Goal: Task Accomplishment & Management: Manage account settings

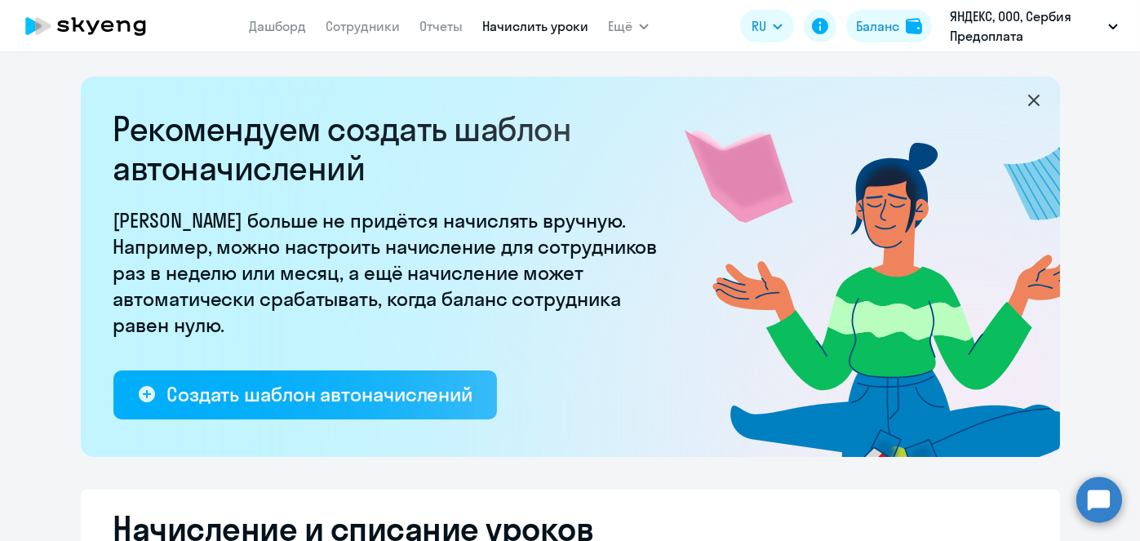
select select "10"
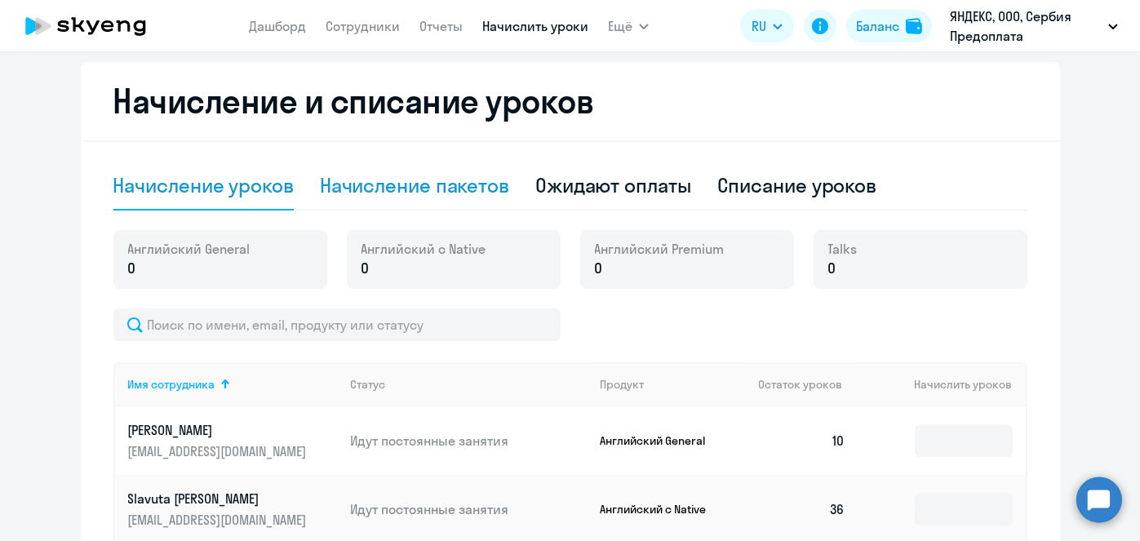
click at [381, 197] on div "Начисление пакетов" at bounding box center [414, 185] width 189 height 26
select select "10"
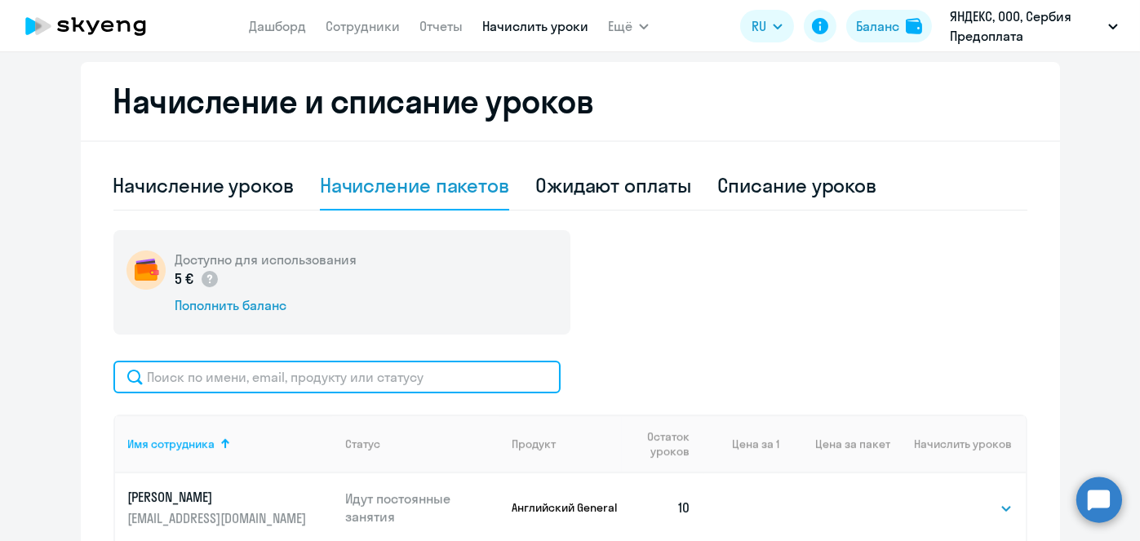
click at [340, 364] on input "text" at bounding box center [336, 377] width 447 height 33
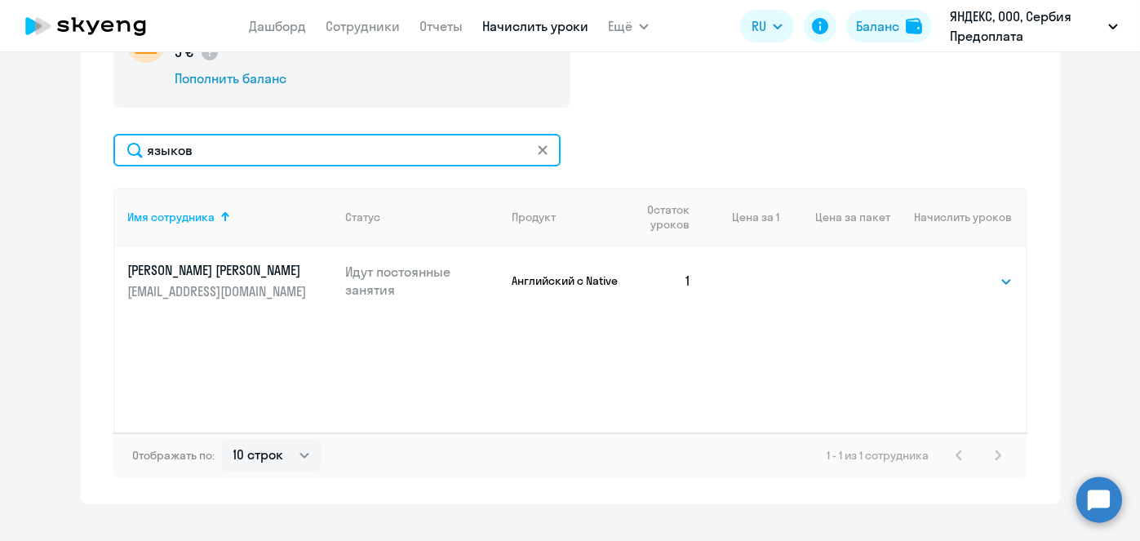
scroll to position [655, 0]
type input "языков"
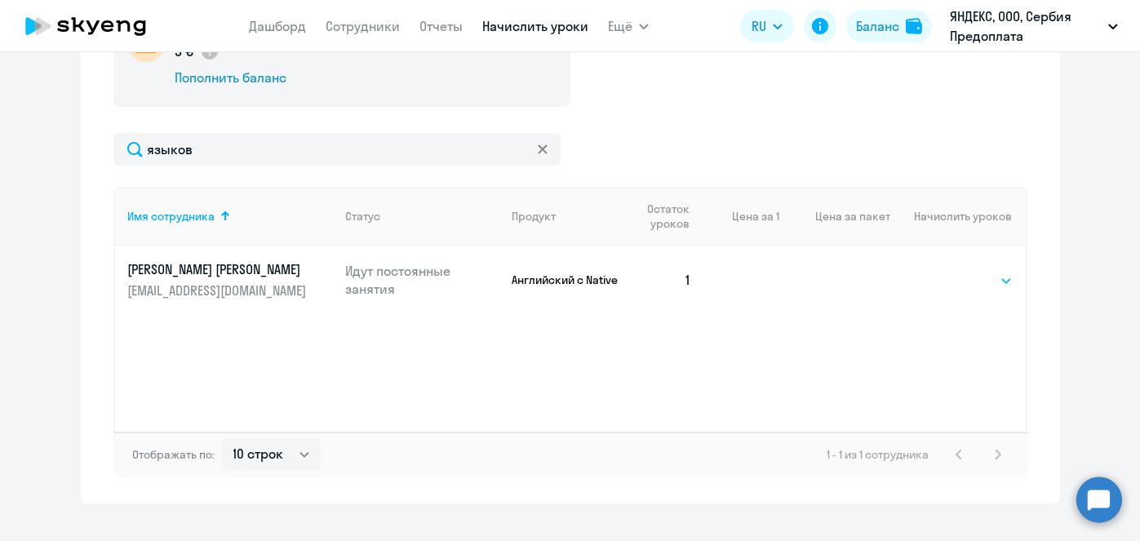
click at [977, 288] on select "Выбрать 4 8 16 32 64" at bounding box center [979, 281] width 67 height 20
select select "64"
click at [946, 271] on select "Выбрать 4 8 16 32 64" at bounding box center [979, 281] width 67 height 20
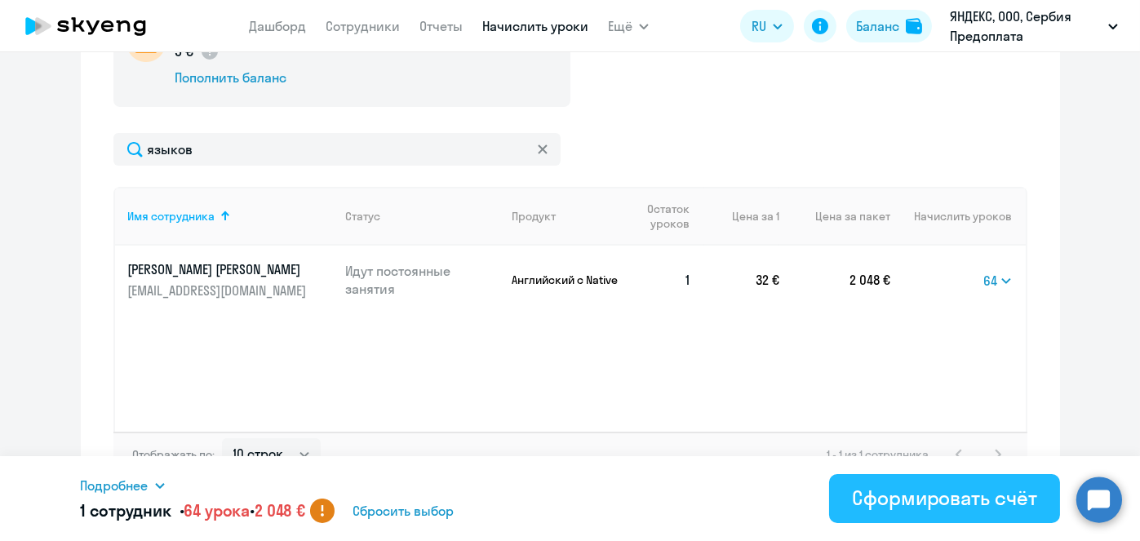
click at [870, 494] on div "Сформировать счёт" at bounding box center [944, 498] width 184 height 26
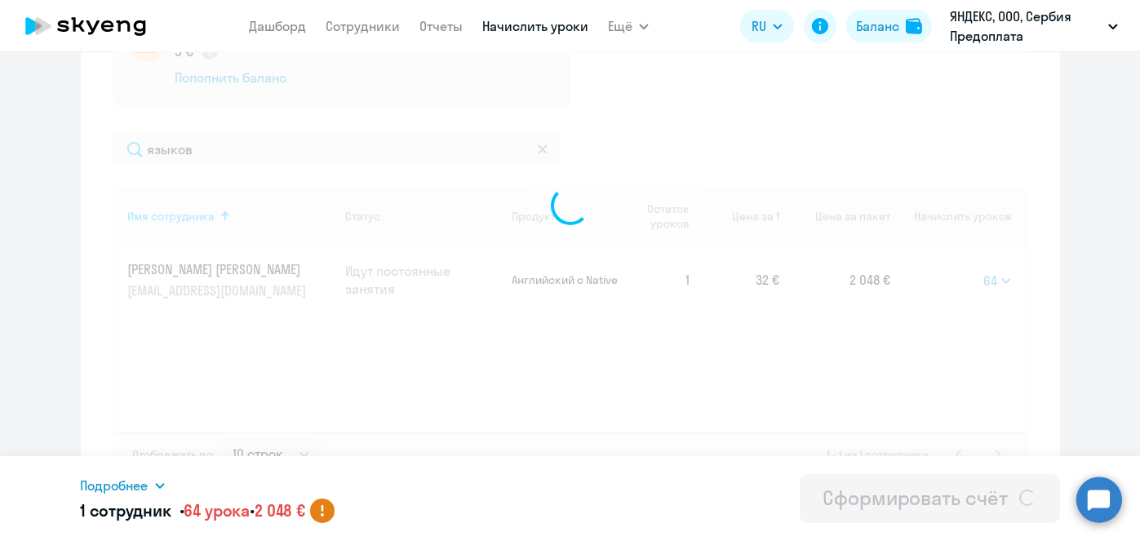
select select
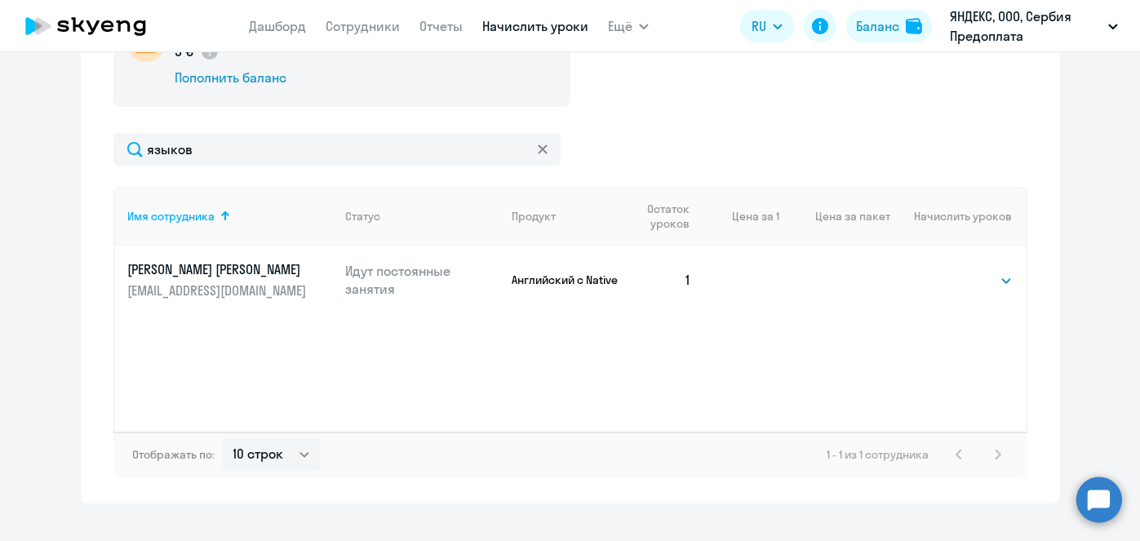
scroll to position [228, 0]
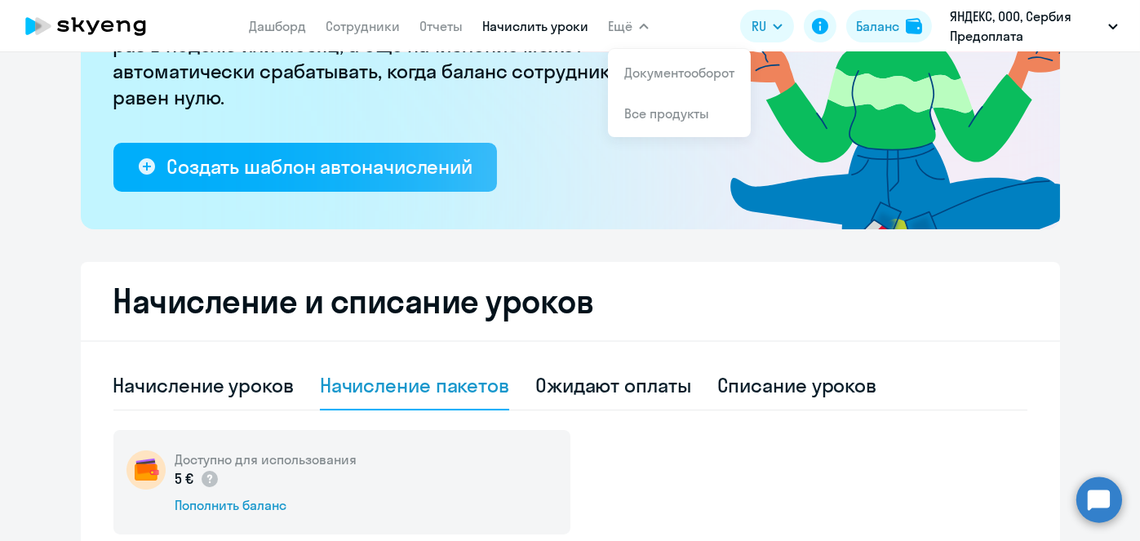
click at [535, 25] on link "Начислить уроки" at bounding box center [535, 26] width 106 height 16
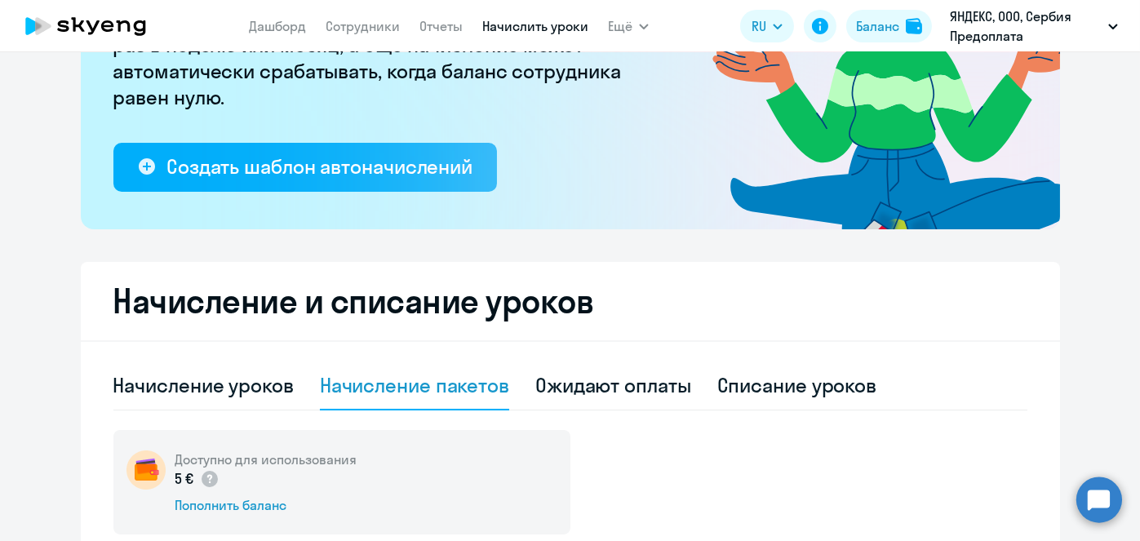
click at [535, 25] on link "Начислить уроки" at bounding box center [535, 26] width 106 height 16
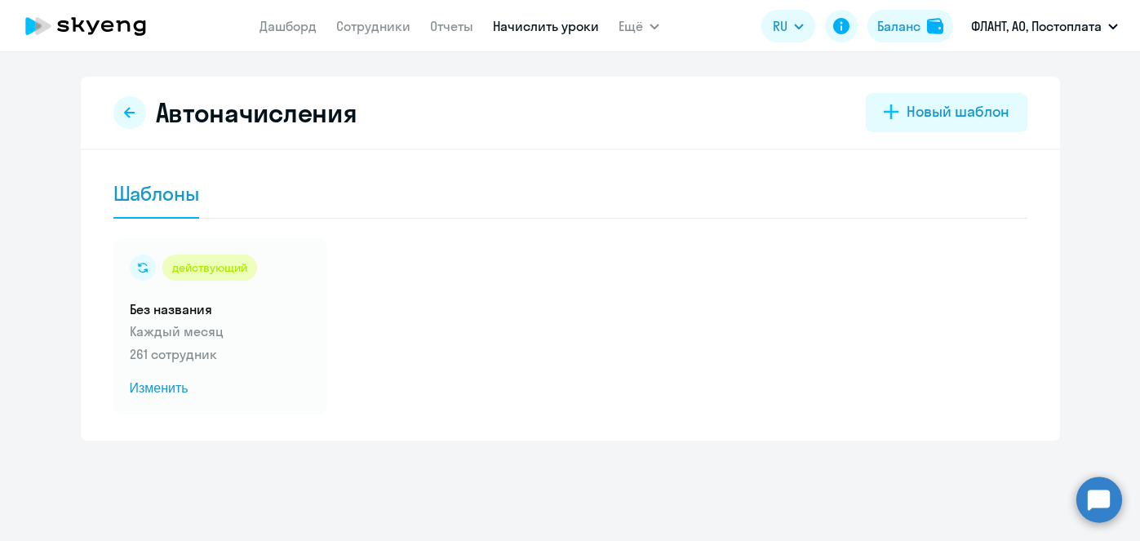
click at [523, 29] on link "Начислить уроки" at bounding box center [546, 26] width 106 height 16
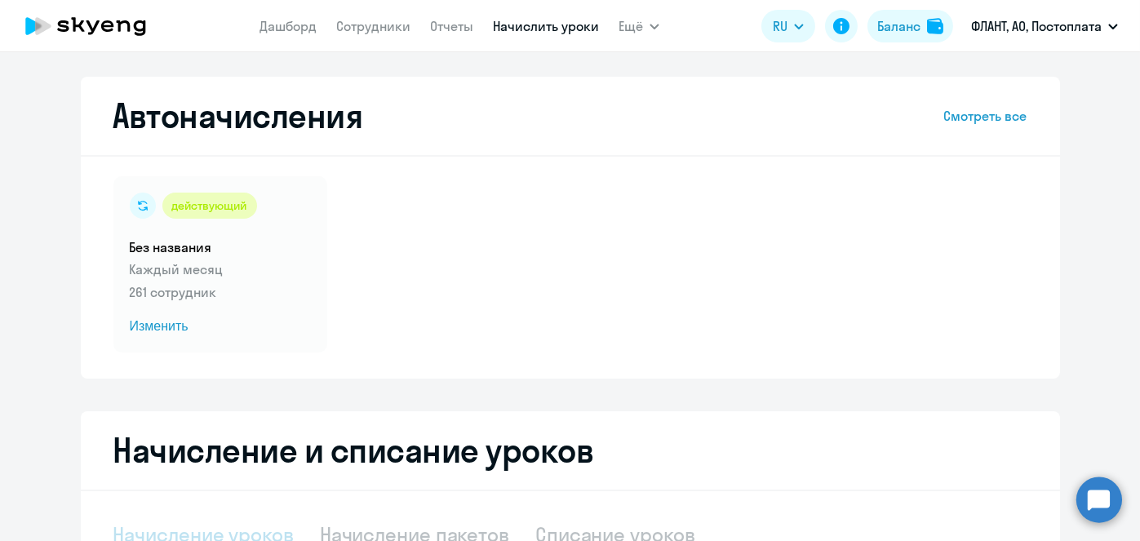
select select "10"
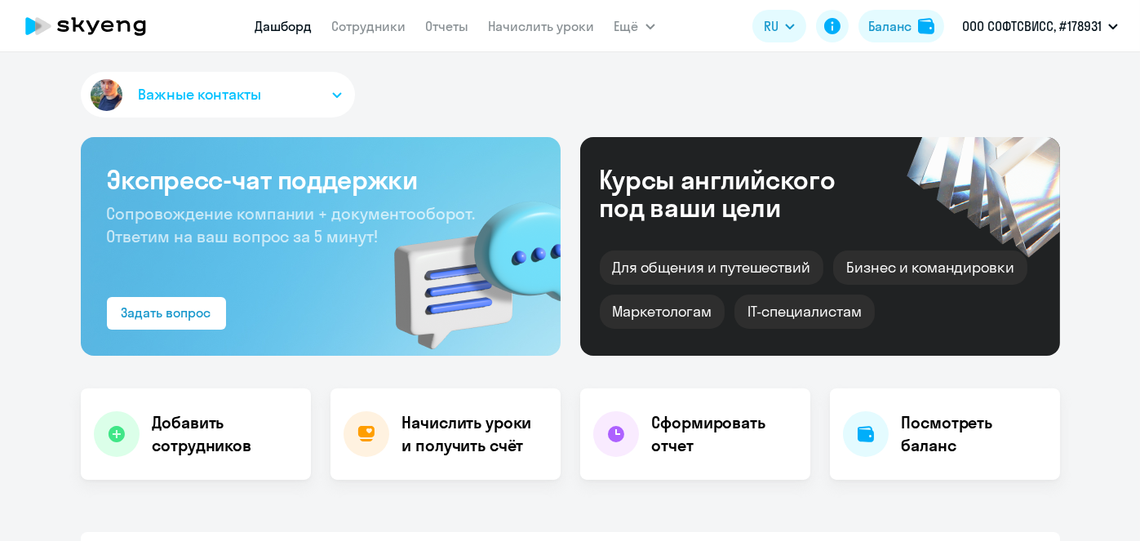
click at [500, 29] on link "Начислить уроки" at bounding box center [542, 26] width 106 height 16
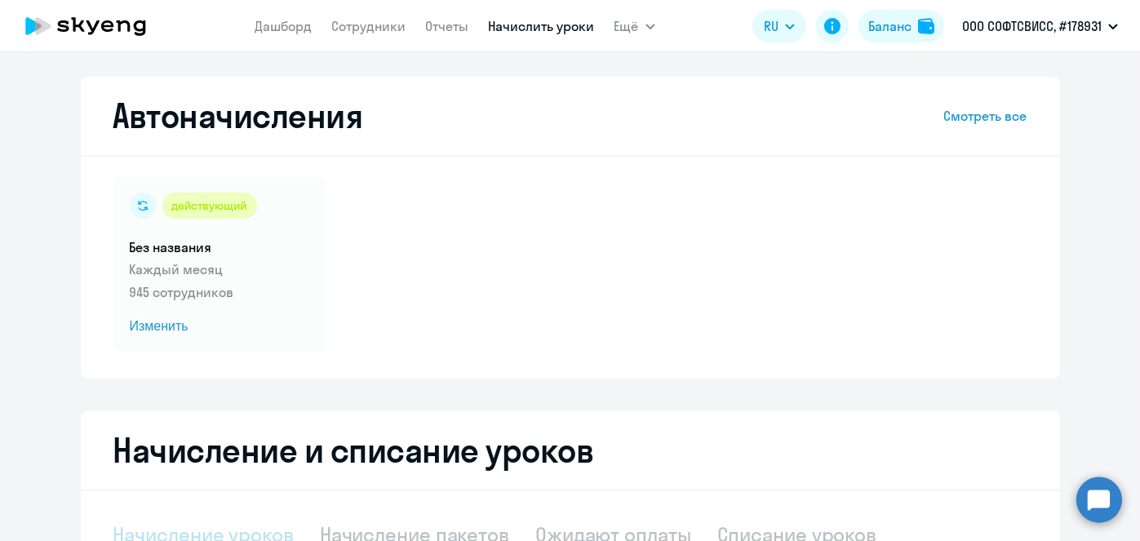
scroll to position [344, 0]
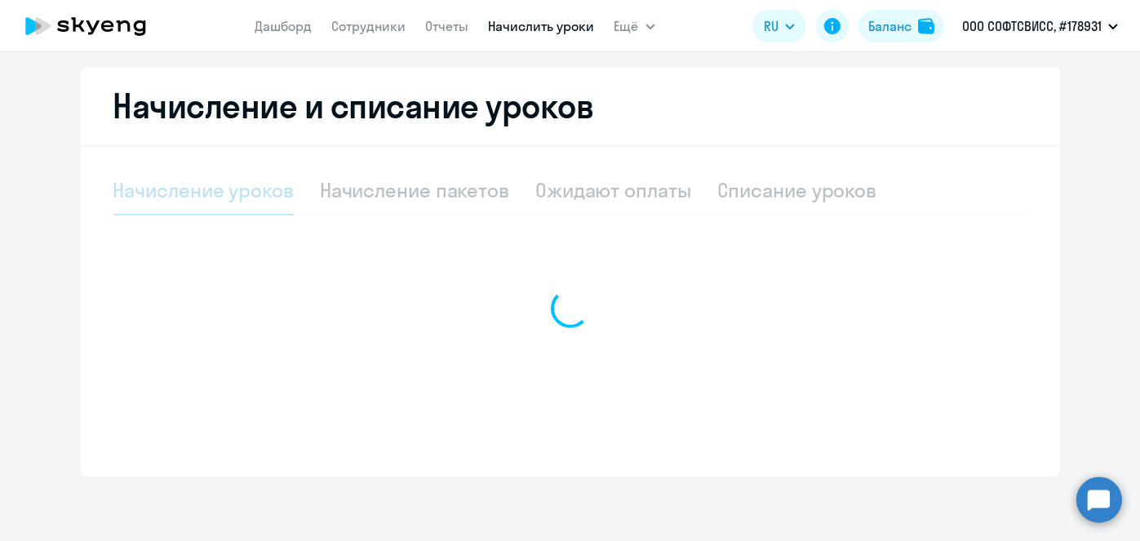
select select "10"
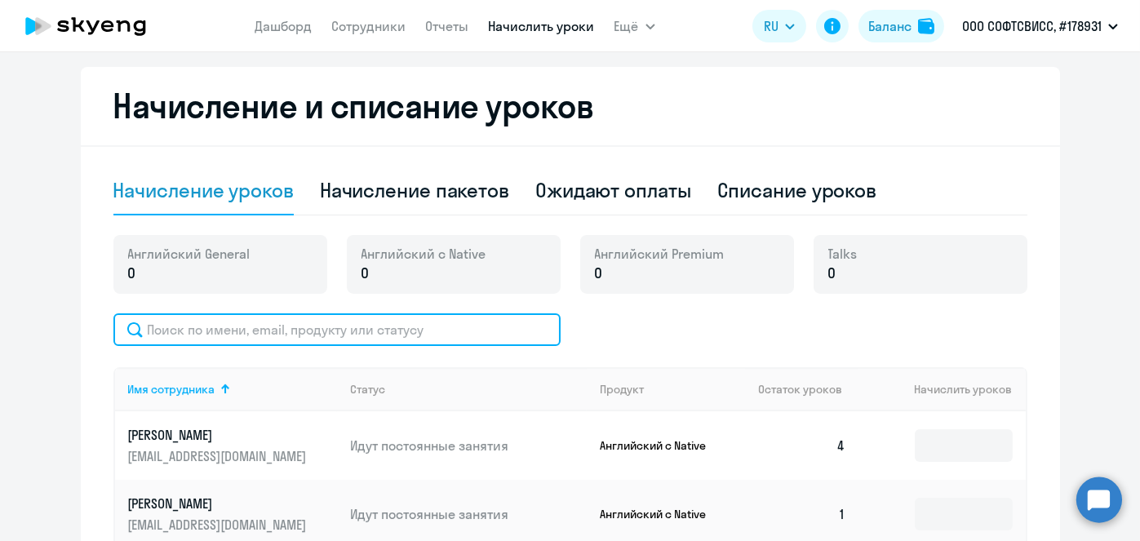
click at [443, 331] on input "text" at bounding box center [336, 329] width 447 height 33
paste input "Shapialevich"
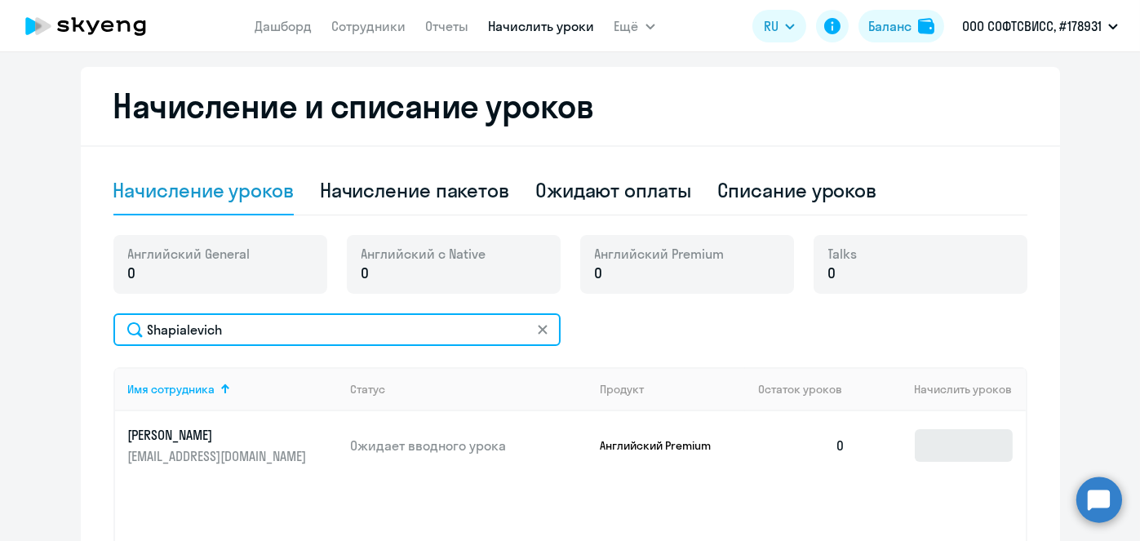
type input "Shapialevich"
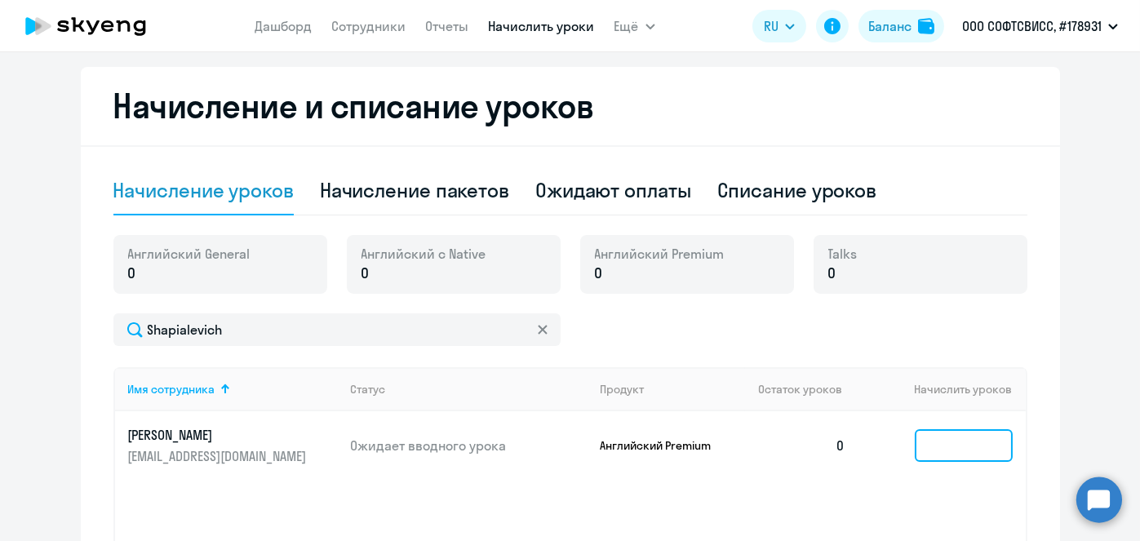
click at [988, 436] on input at bounding box center [964, 445] width 98 height 33
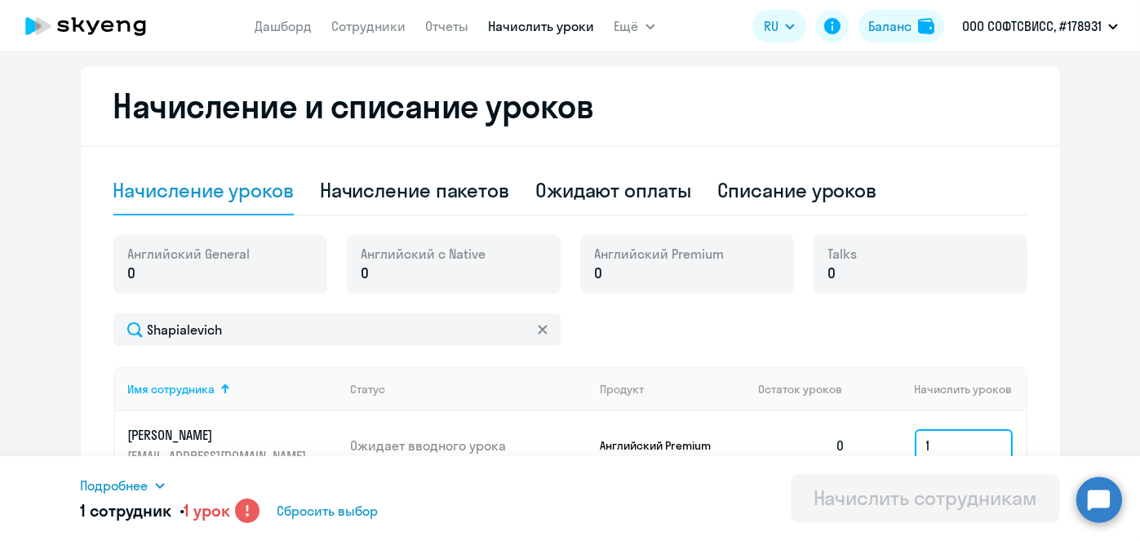
type input "1"
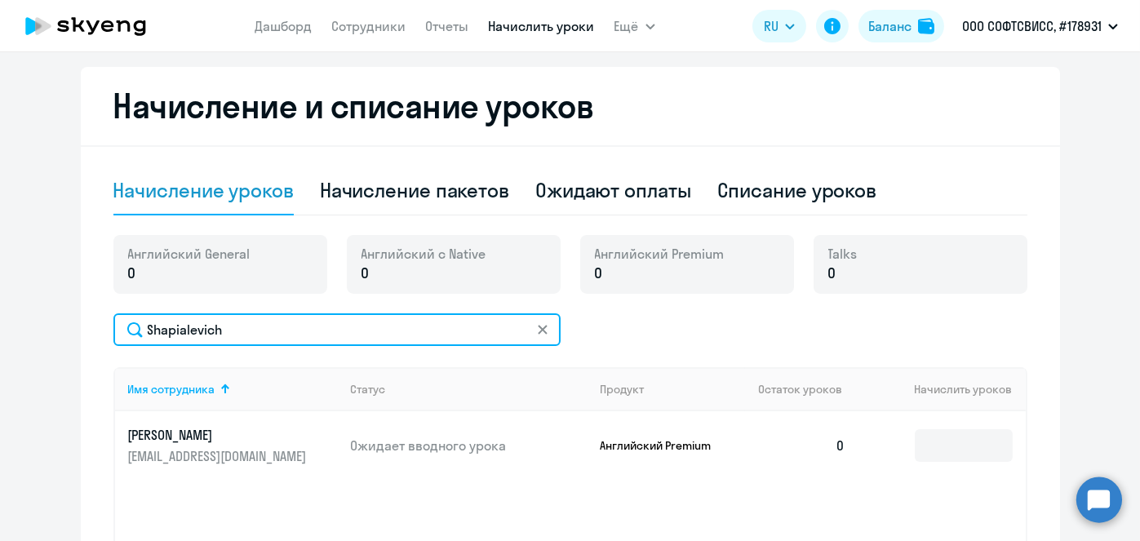
click at [212, 329] on input "Shapialevich" at bounding box center [336, 329] width 447 height 33
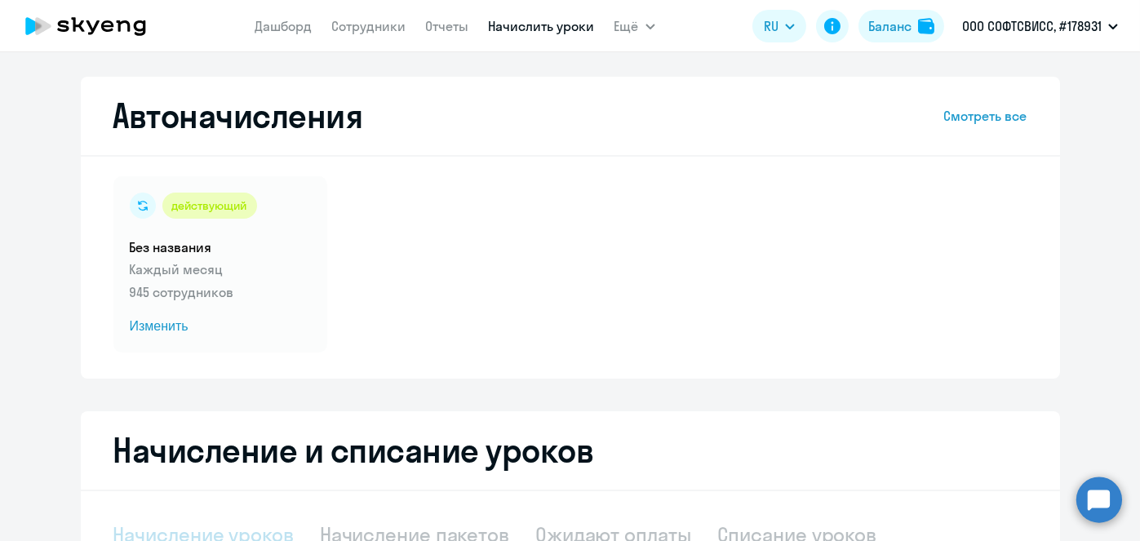
select select "10"
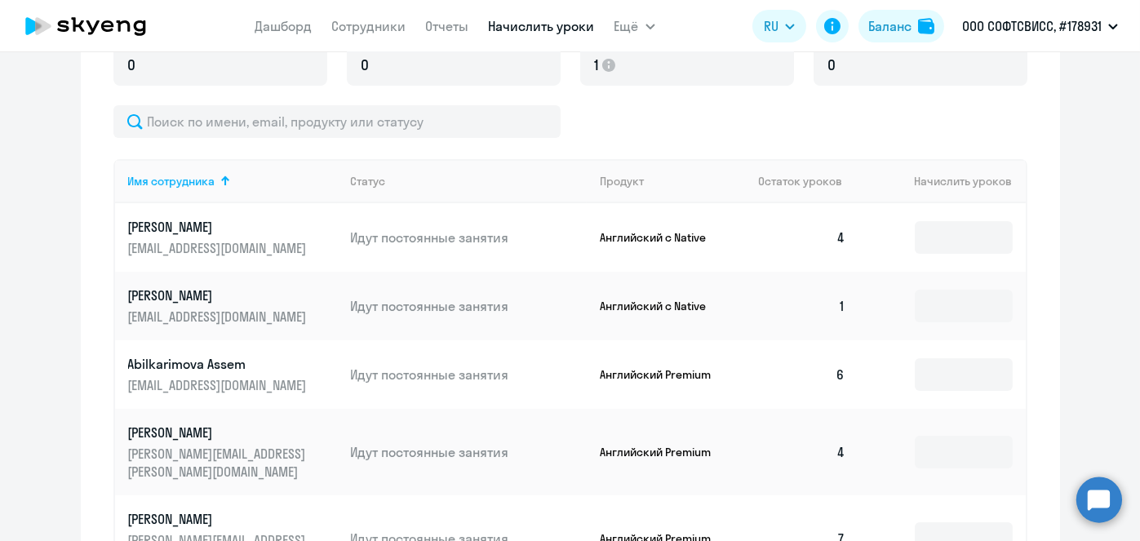
scroll to position [549, 0]
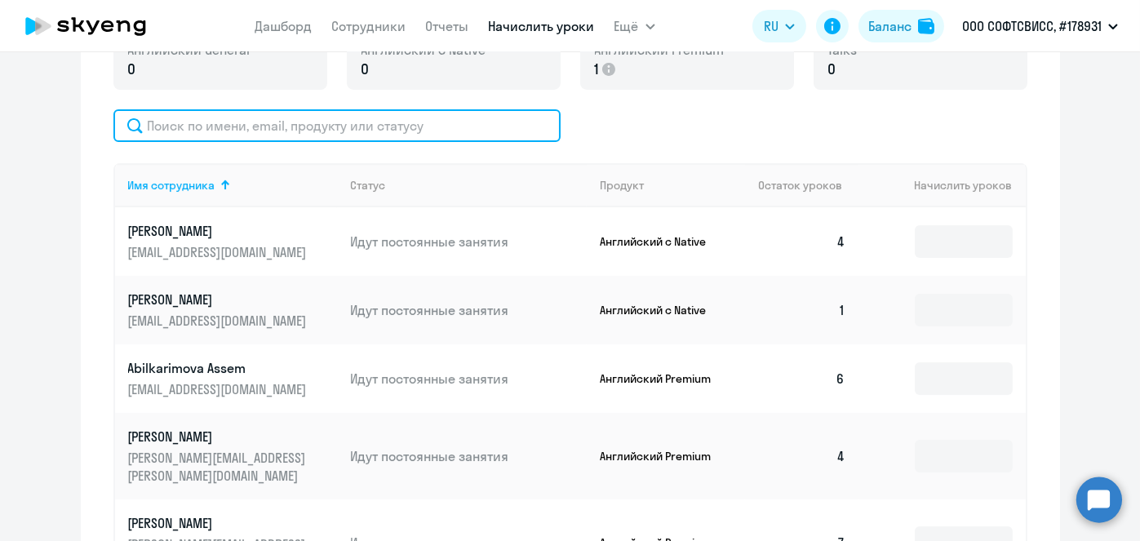
click at [466, 135] on input "text" at bounding box center [336, 125] width 447 height 33
paste input "Shapialevich"
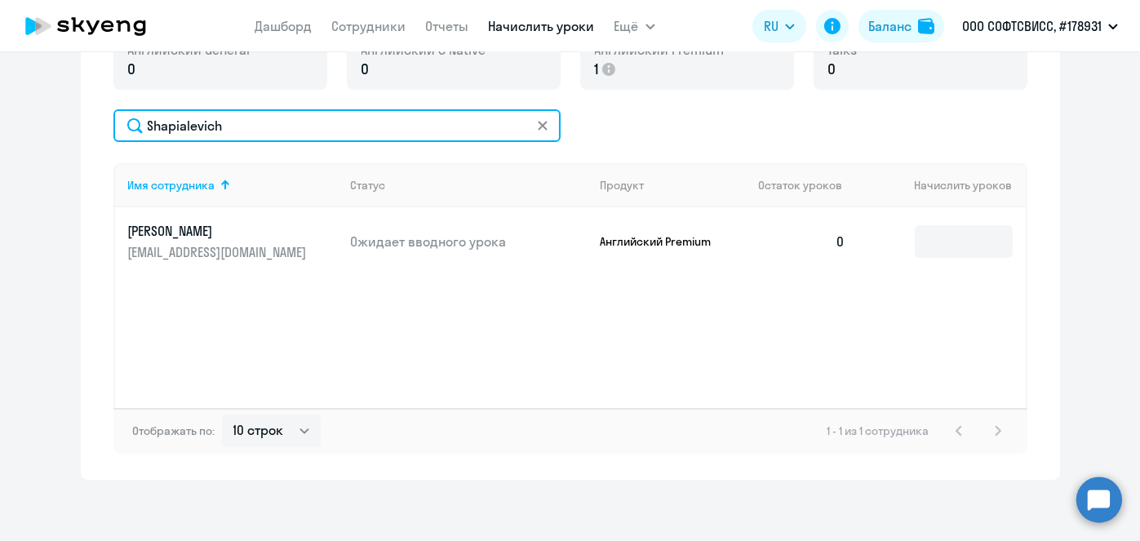
type input "Shapialevich"
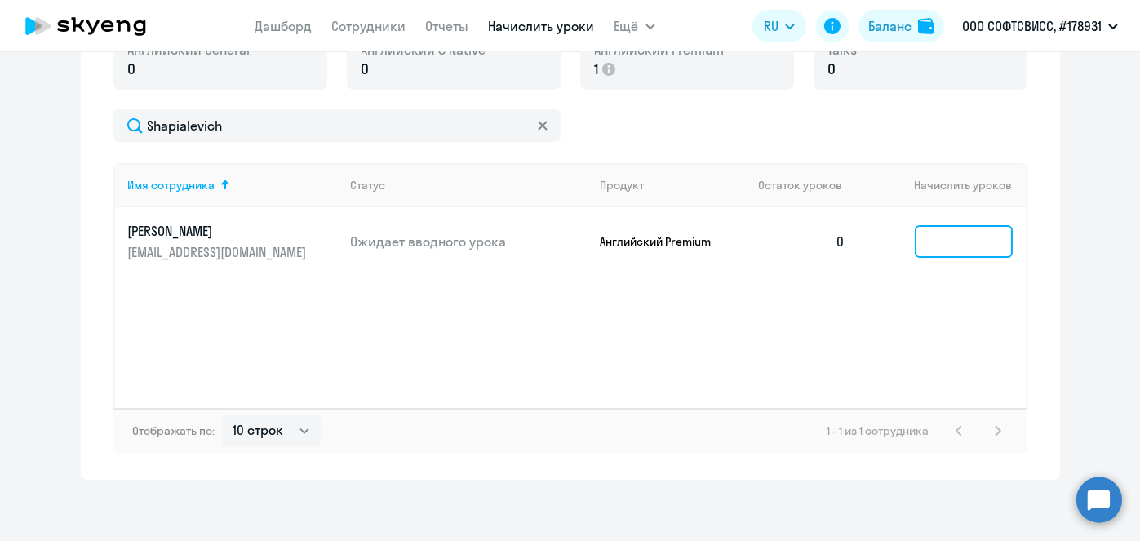
click at [944, 243] on input at bounding box center [964, 241] width 98 height 33
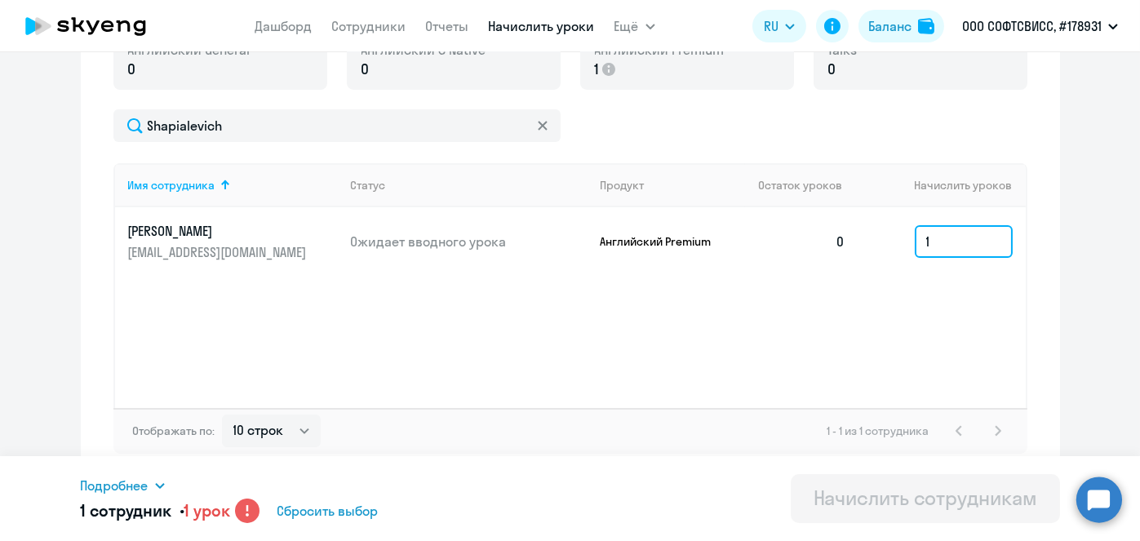
scroll to position [504, 0]
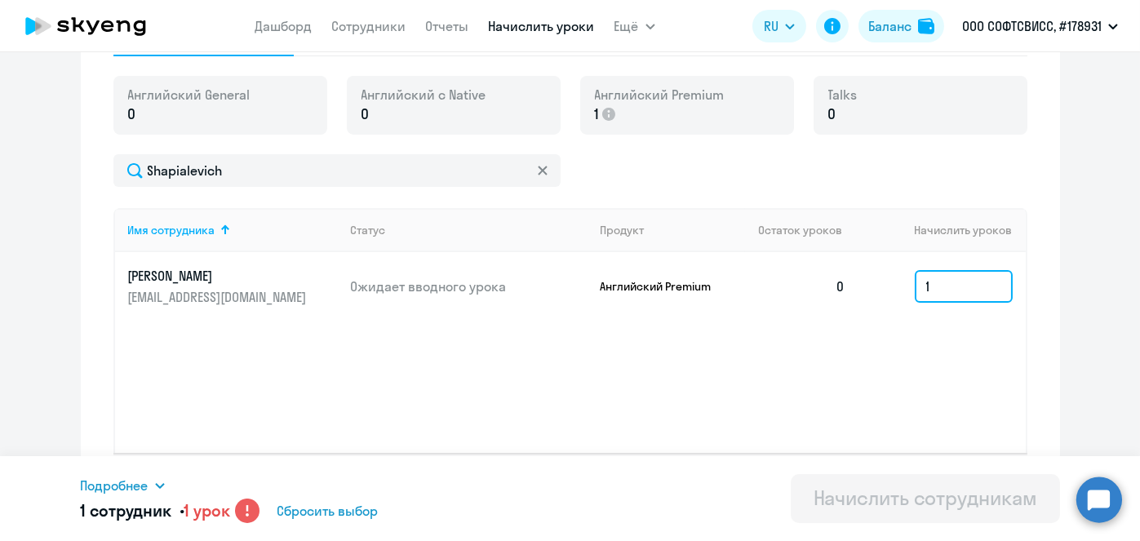
type input "1"
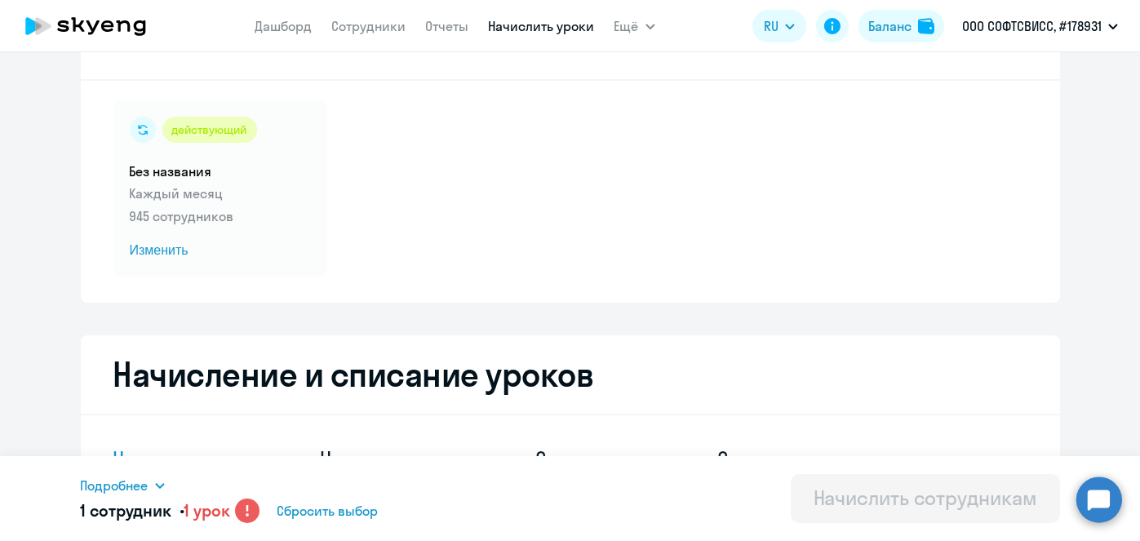
click at [517, 25] on link "Начислить уроки" at bounding box center [542, 26] width 106 height 16
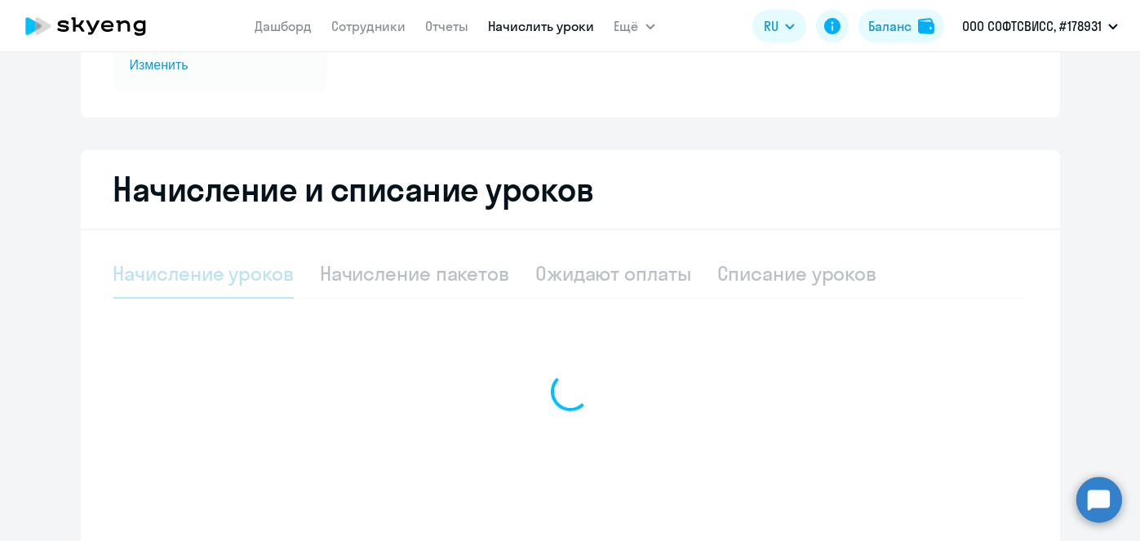
scroll to position [267, 0]
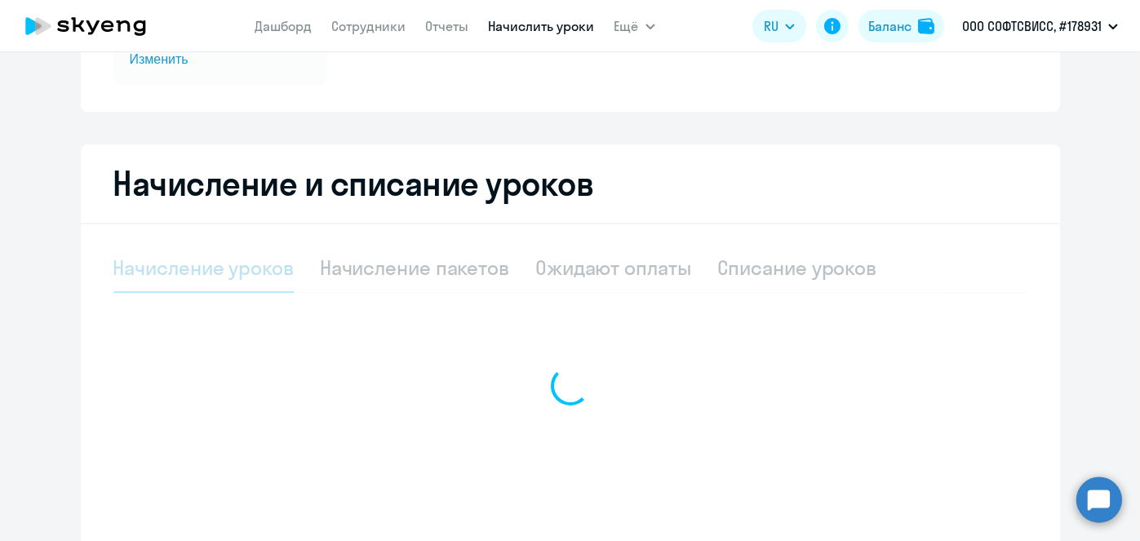
select select "10"
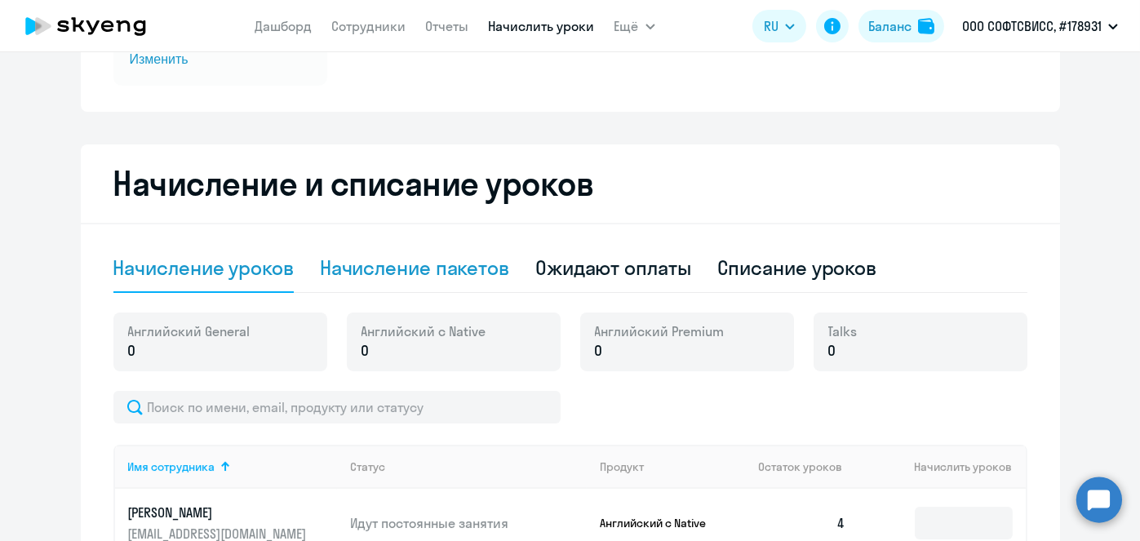
click at [466, 263] on div "Начисление пакетов" at bounding box center [414, 268] width 189 height 26
select select "10"
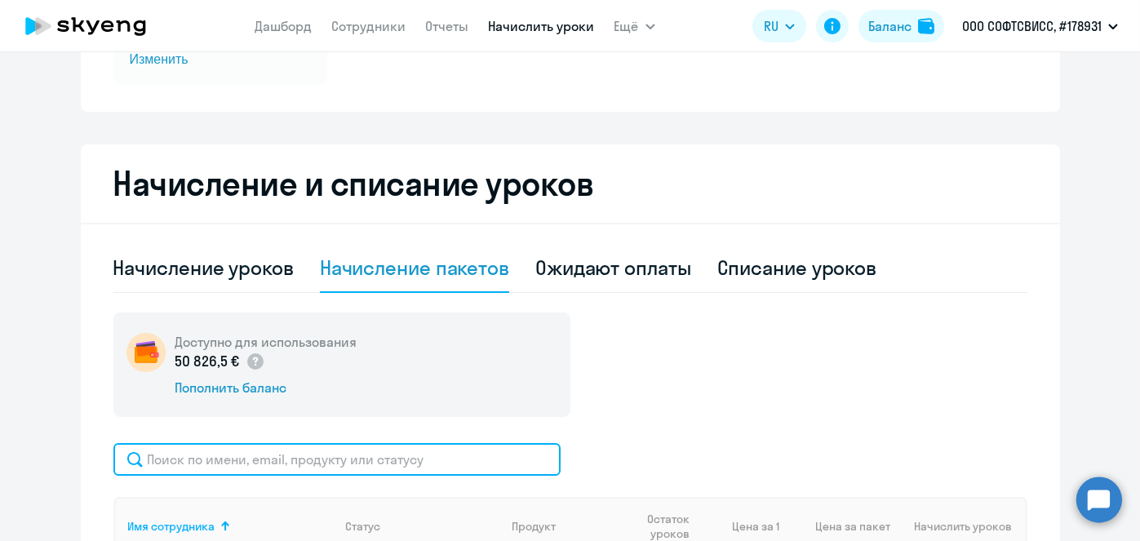
click at [418, 469] on input "text" at bounding box center [336, 459] width 447 height 33
paste input "Rudzenka"
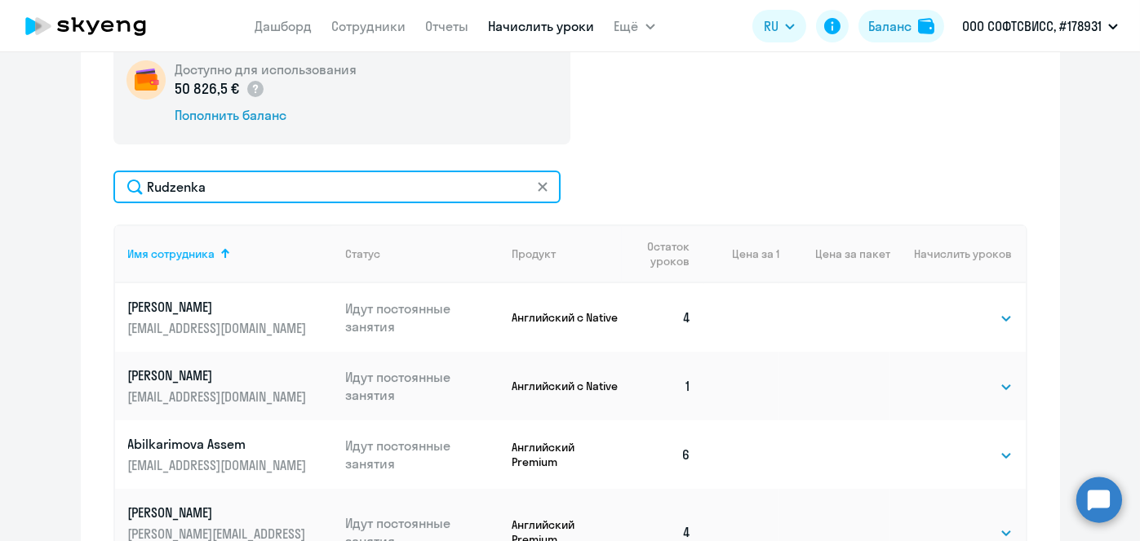
scroll to position [546, 0]
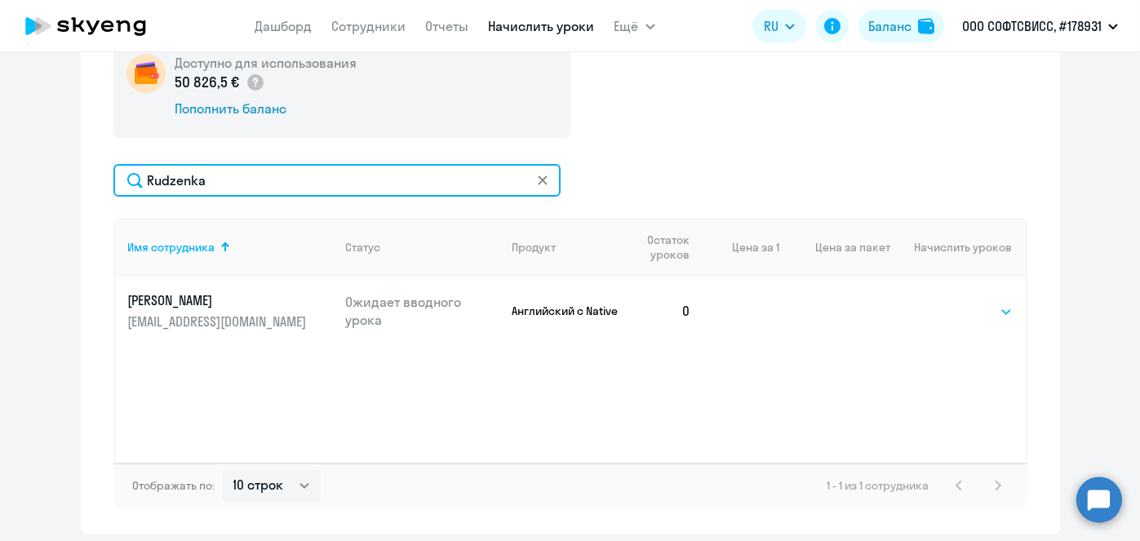
type input "Rudzenka"
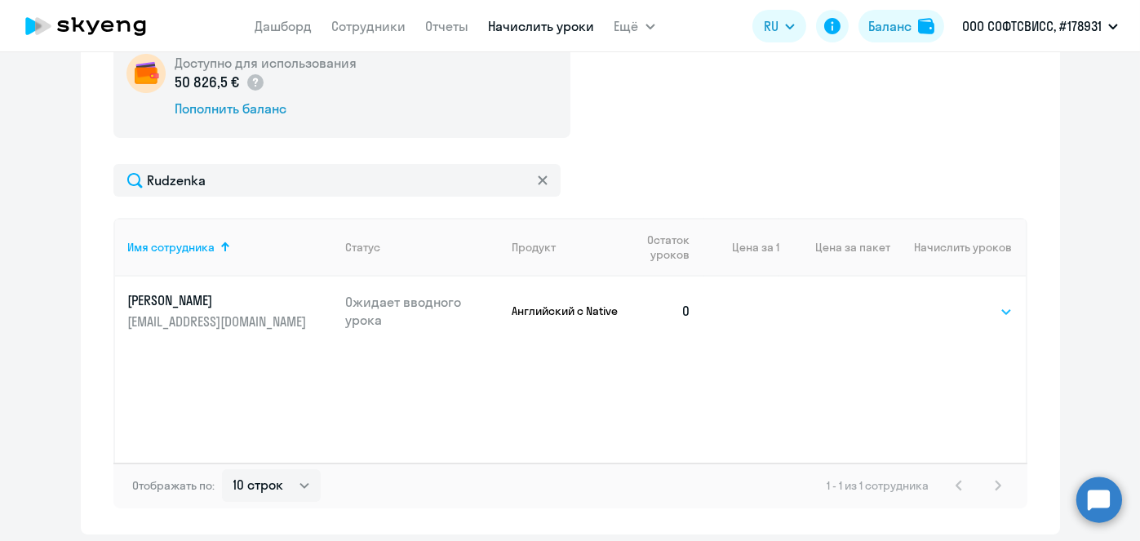
click at [984, 312] on select "Выбрать 1 4 5 9 10 13" at bounding box center [979, 312] width 67 height 20
select select "4"
click at [946, 302] on select "Выбрать 1 4 5 9 10 13" at bounding box center [979, 312] width 67 height 20
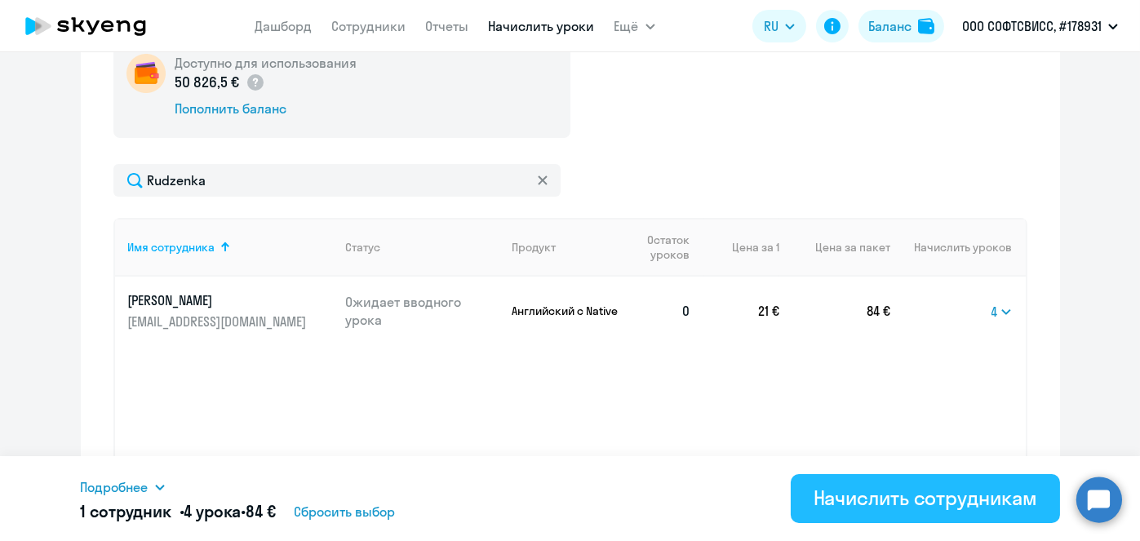
click at [946, 495] on div "Начислить сотрудникам" at bounding box center [926, 498] width 224 height 26
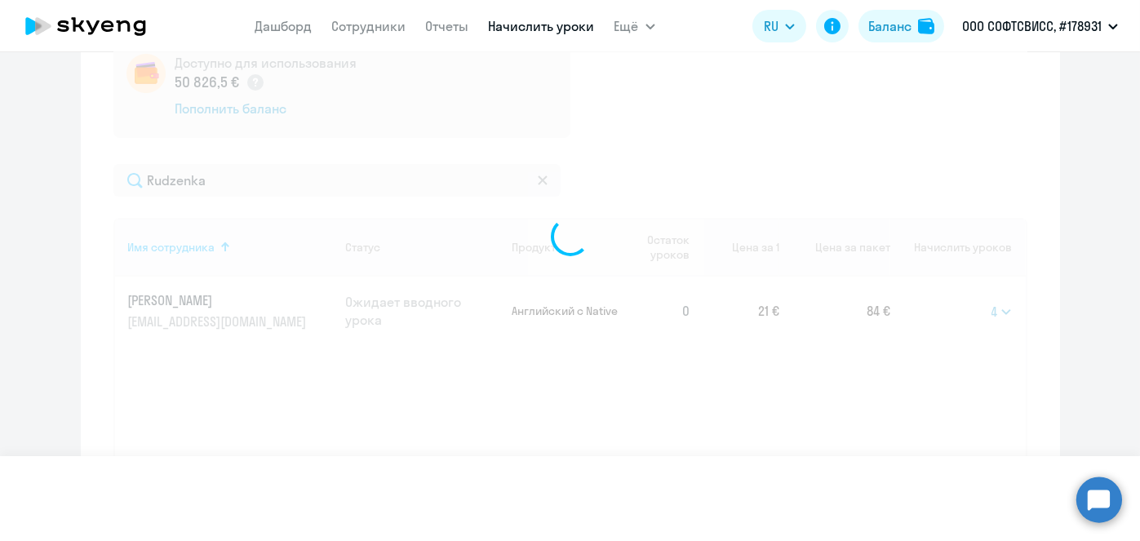
select select
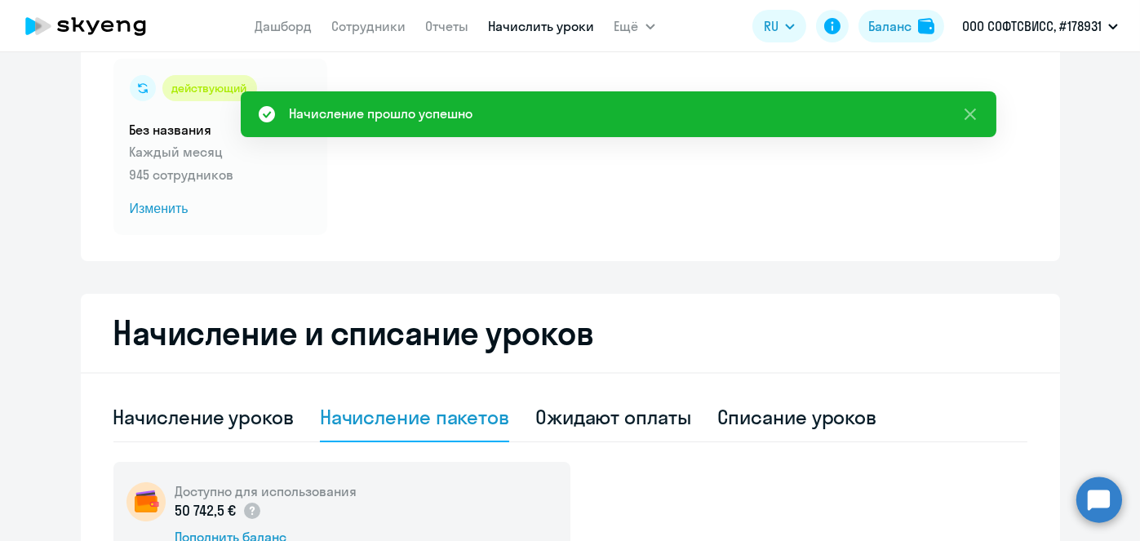
scroll to position [0, 0]
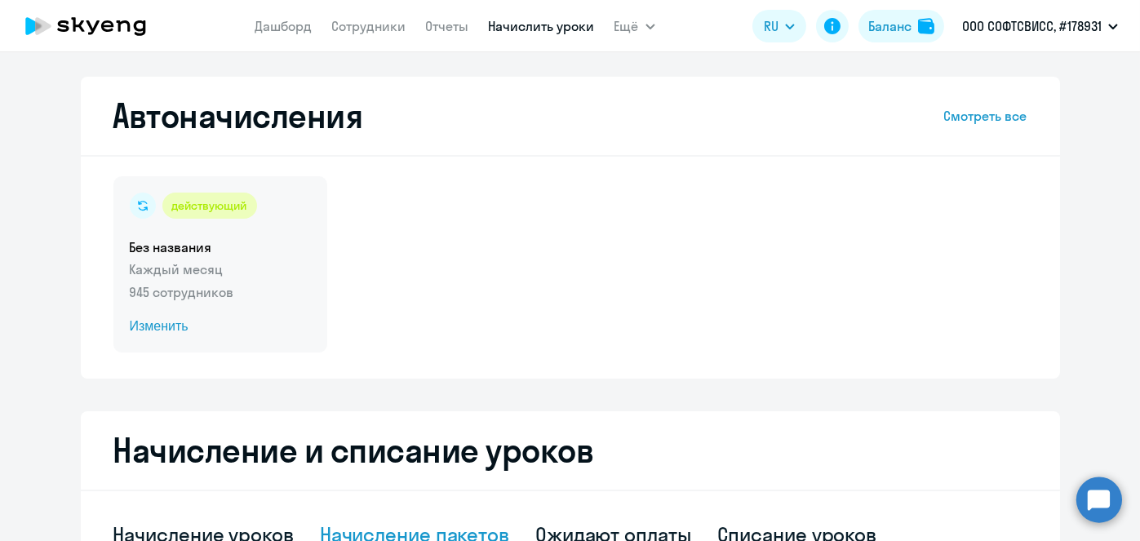
click at [164, 330] on span "Изменить" at bounding box center [220, 327] width 181 height 20
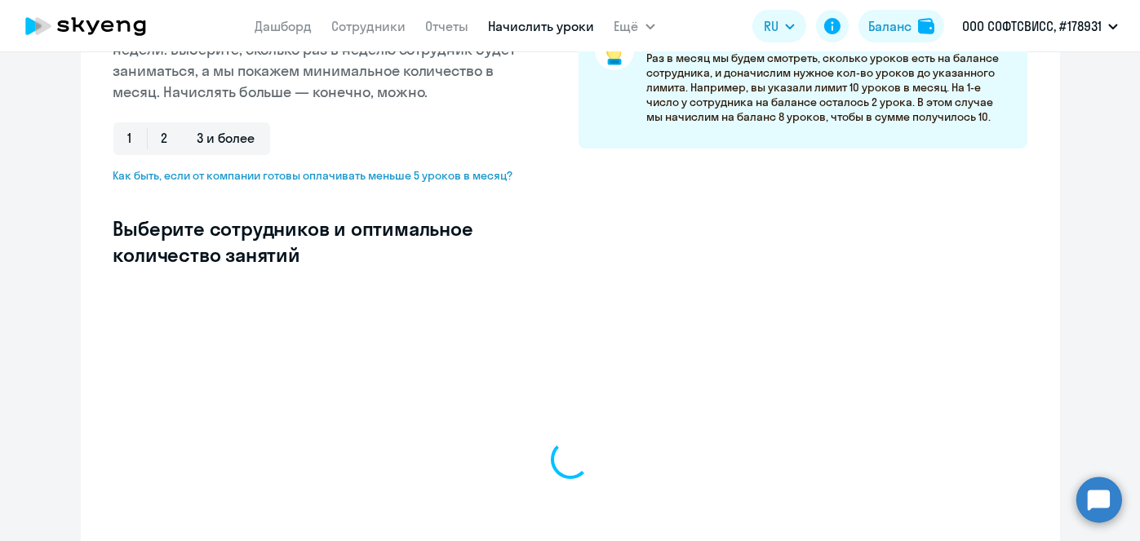
scroll to position [309, 0]
select select "10"
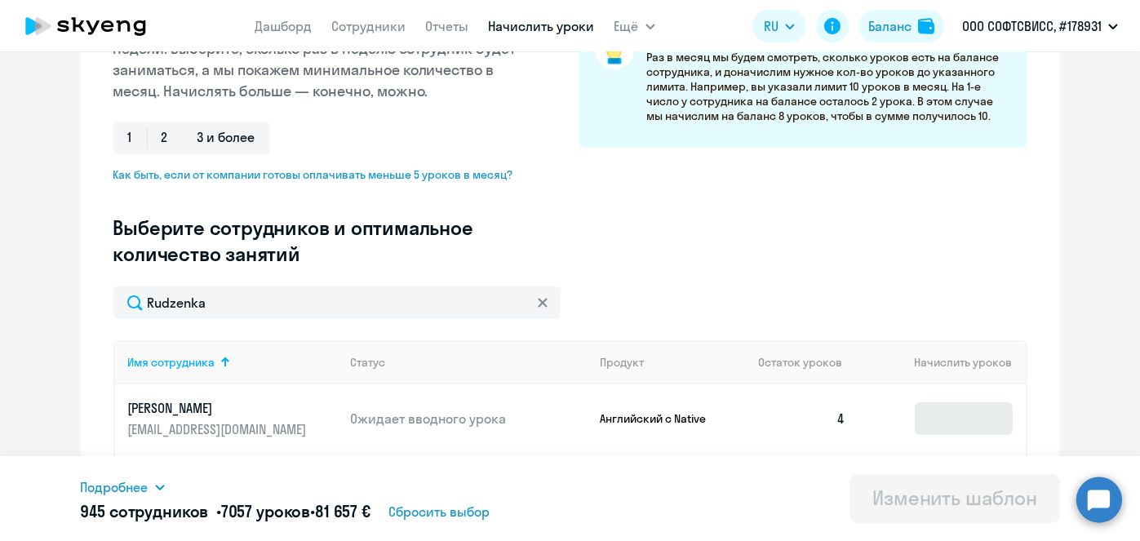
type input "Rudzenka"
click at [948, 416] on input at bounding box center [964, 418] width 98 height 33
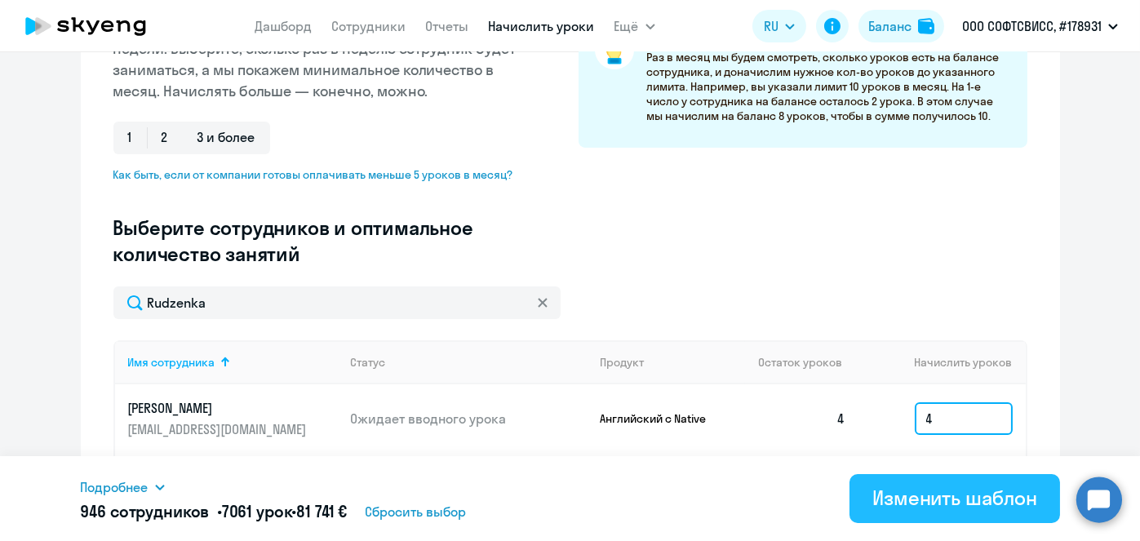
type input "4"
click at [939, 517] on button "Изменить шаблон" at bounding box center [955, 498] width 211 height 49
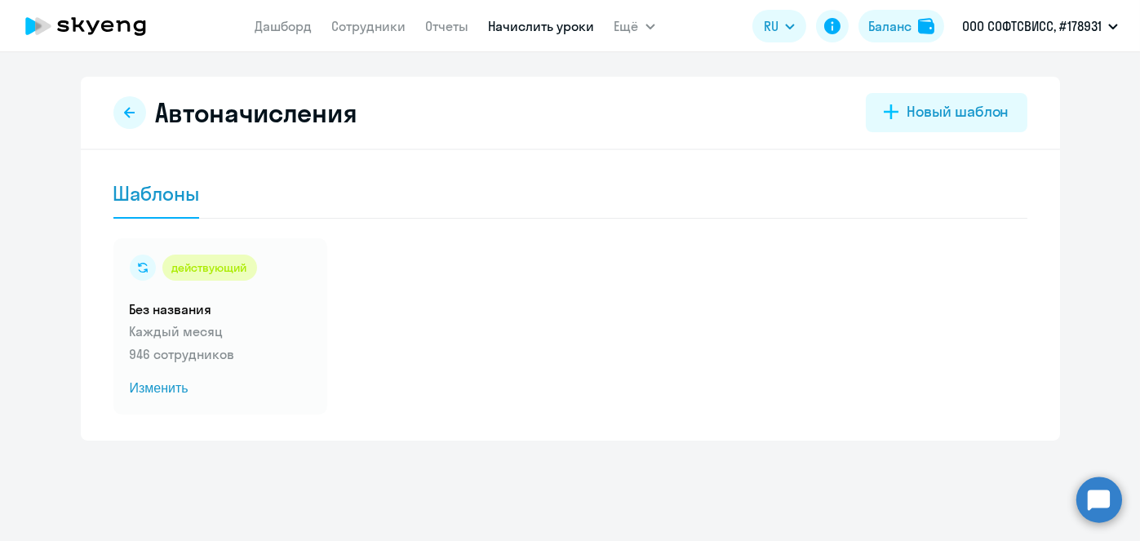
click at [516, 24] on link "Начислить уроки" at bounding box center [542, 26] width 106 height 16
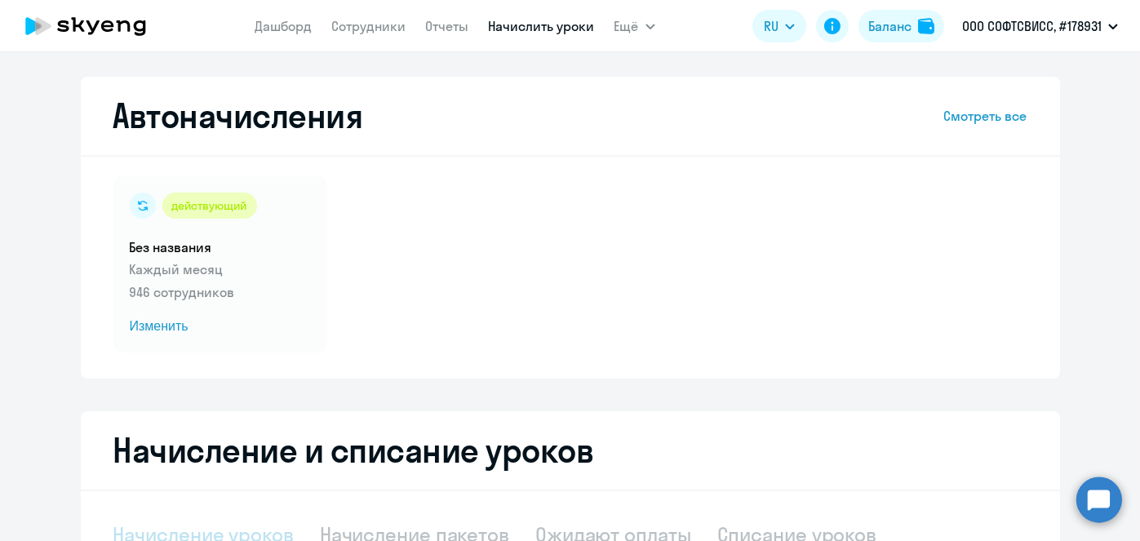
scroll to position [344, 0]
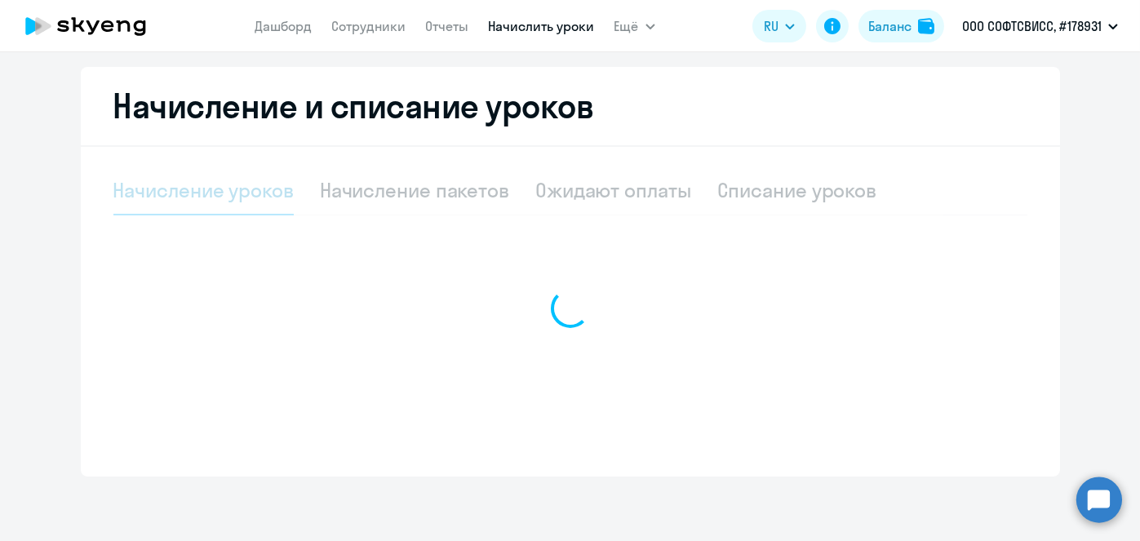
select select "10"
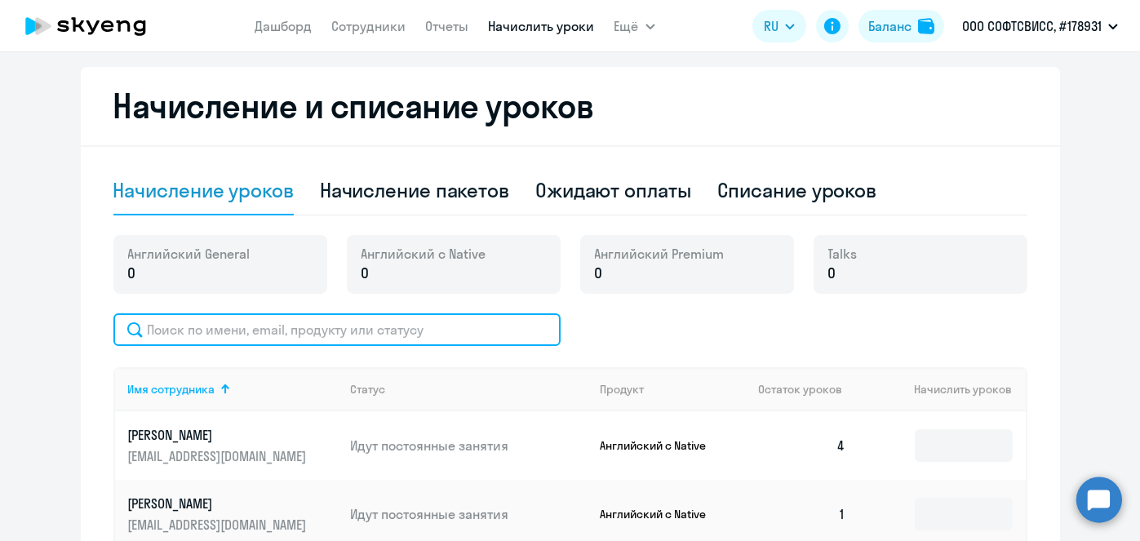
click at [404, 322] on input "text" at bounding box center [336, 329] width 447 height 33
paste input "Kanaplitskaya"
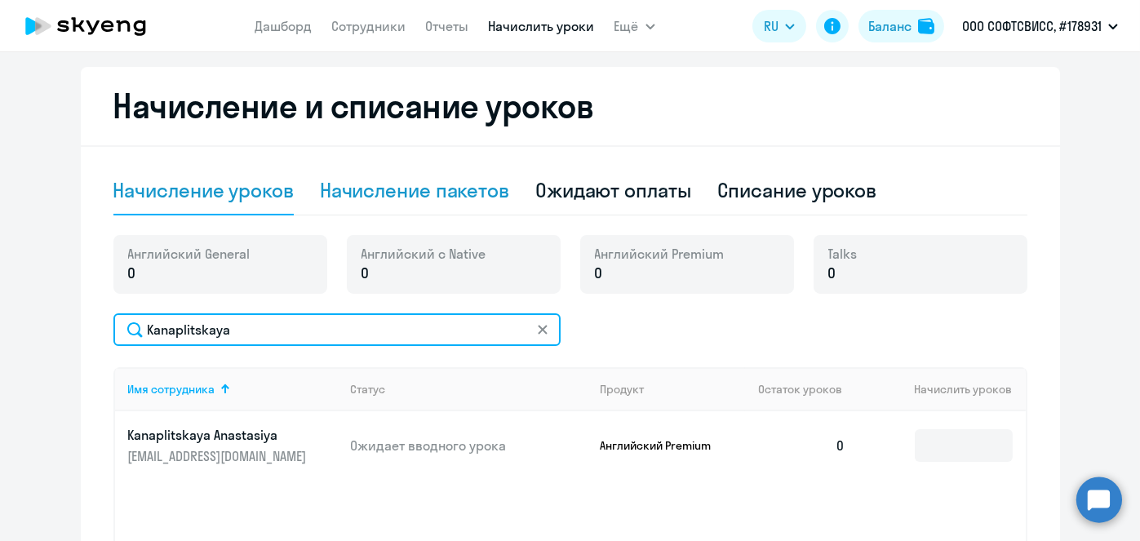
type input "Kanaplitskaya"
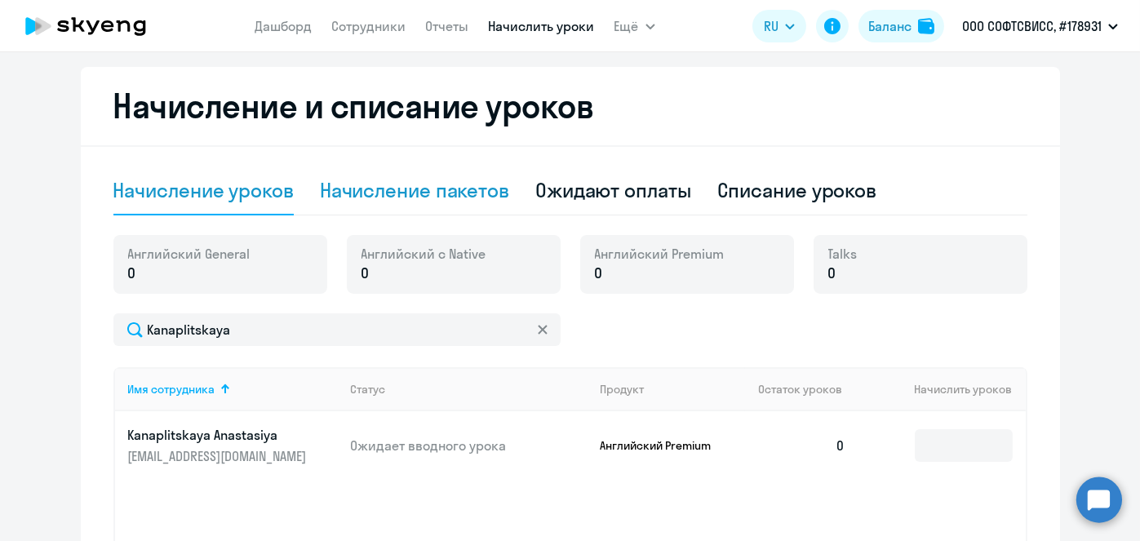
click at [452, 185] on div "Начисление пакетов" at bounding box center [414, 190] width 189 height 26
select select "10"
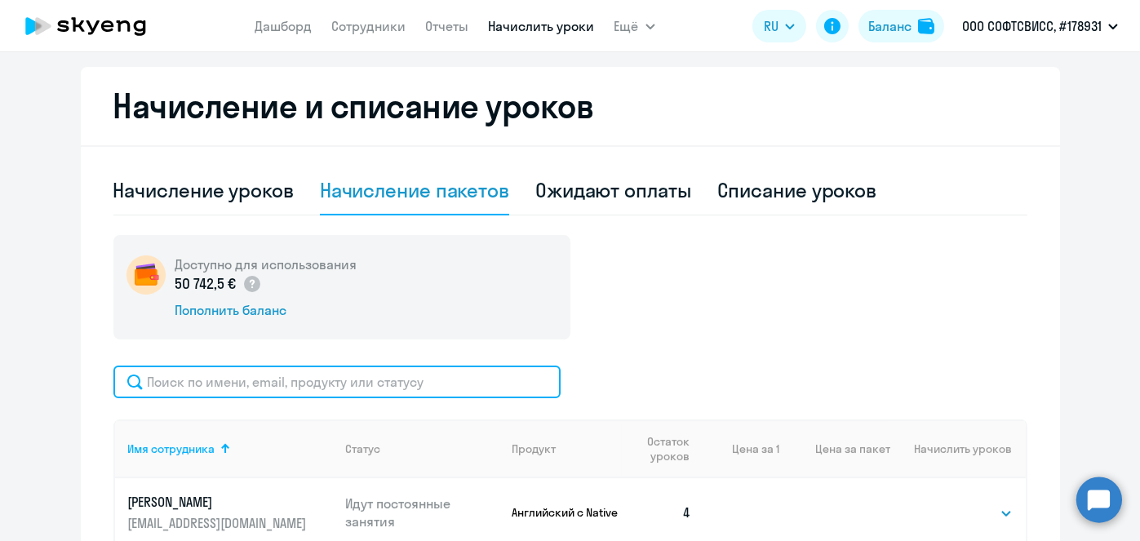
click at [413, 378] on input "text" at bounding box center [336, 382] width 447 height 33
paste input "Kanaplitskaya"
type input "Kanaplitskaya"
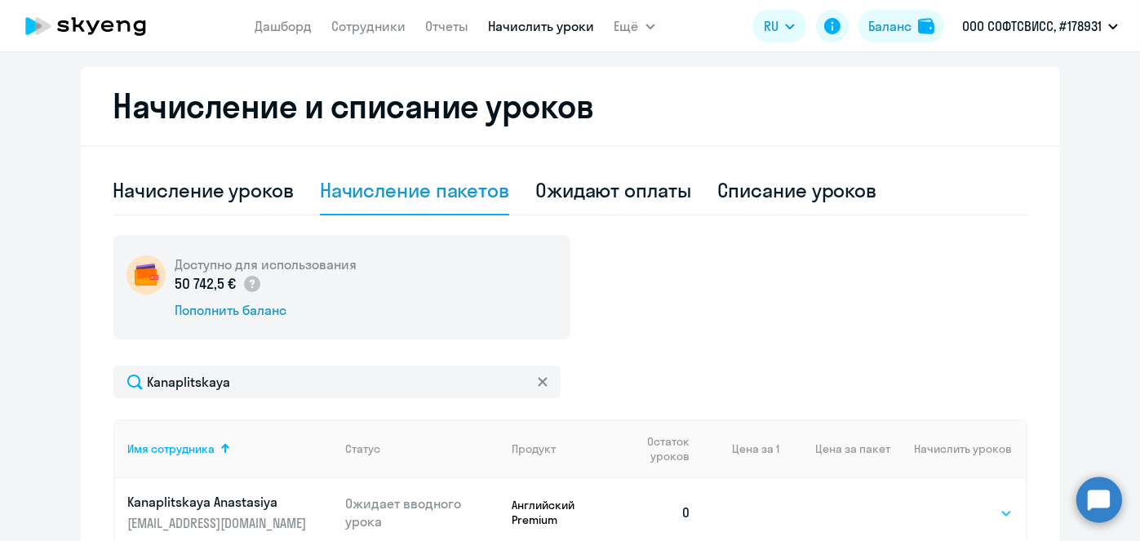
click at [965, 514] on select "Выбрать 8 16 32 64" at bounding box center [979, 514] width 67 height 20
select select "8"
click at [946, 504] on select "Выбрать 8 16 32 64" at bounding box center [979, 514] width 67 height 20
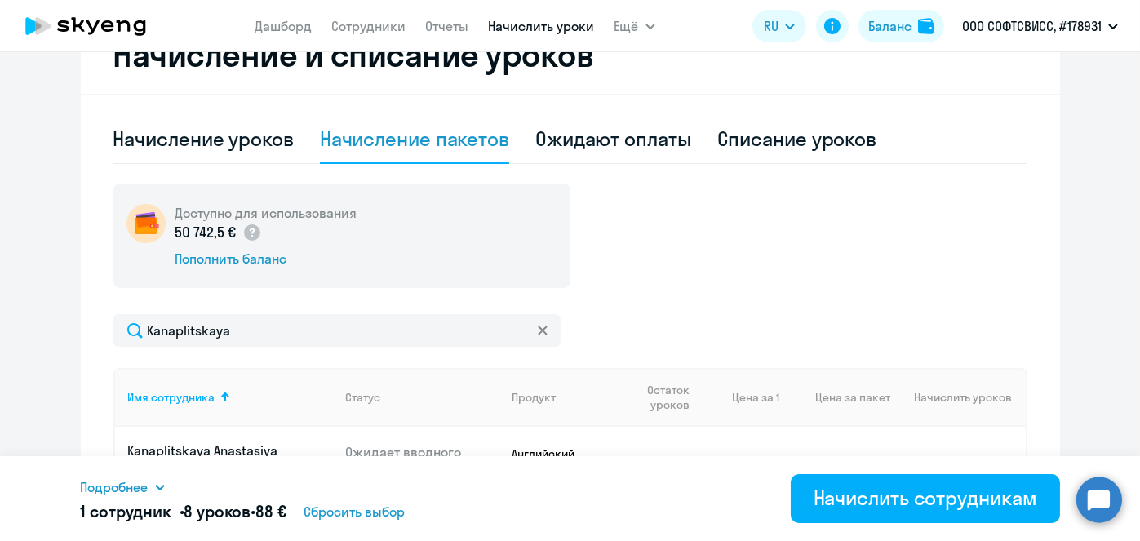
scroll to position [404, 0]
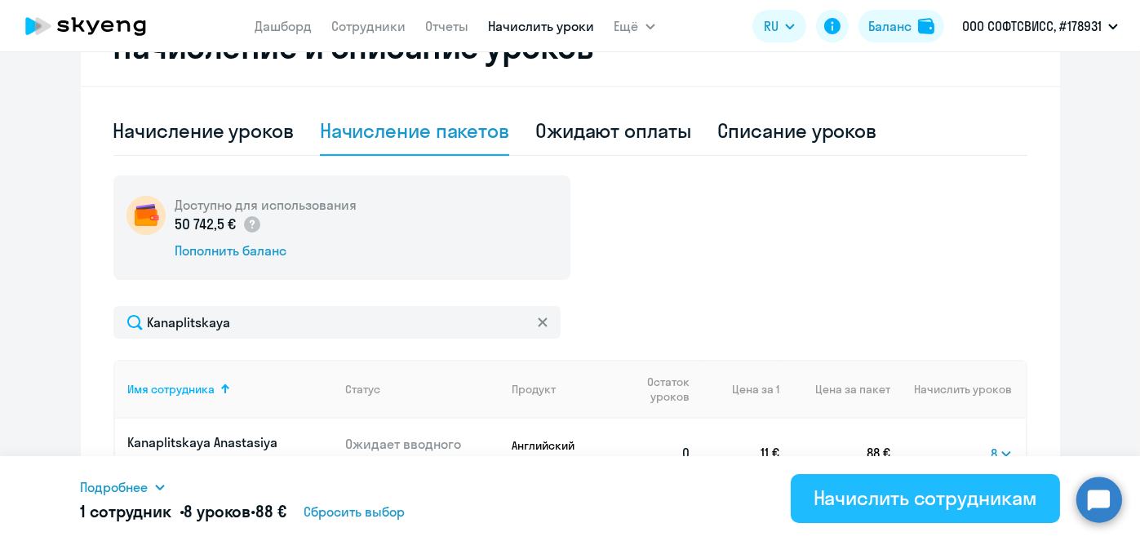
click at [913, 500] on div "Начислить сотрудникам" at bounding box center [926, 498] width 224 height 26
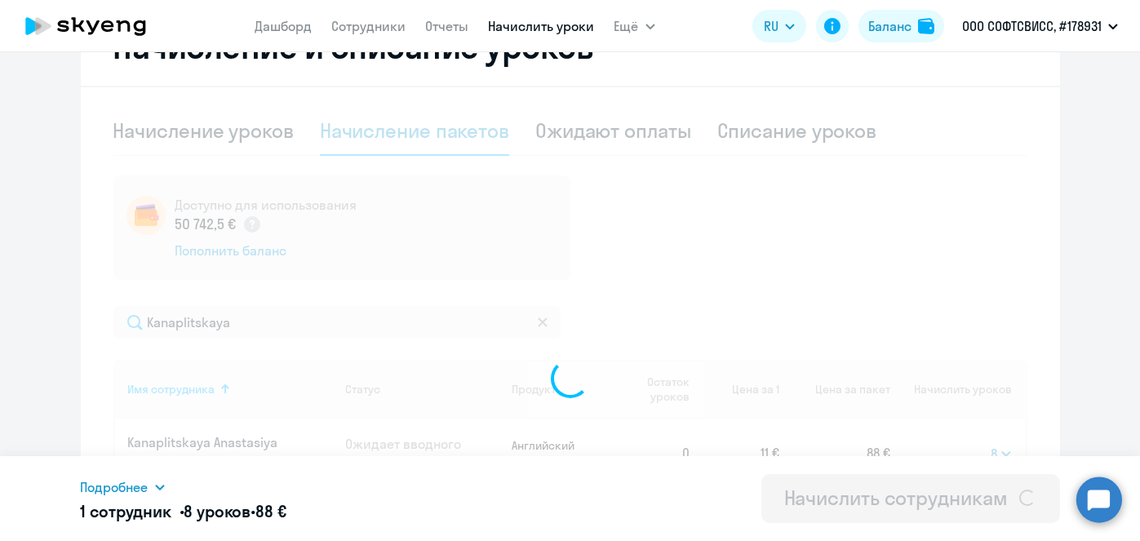
select select
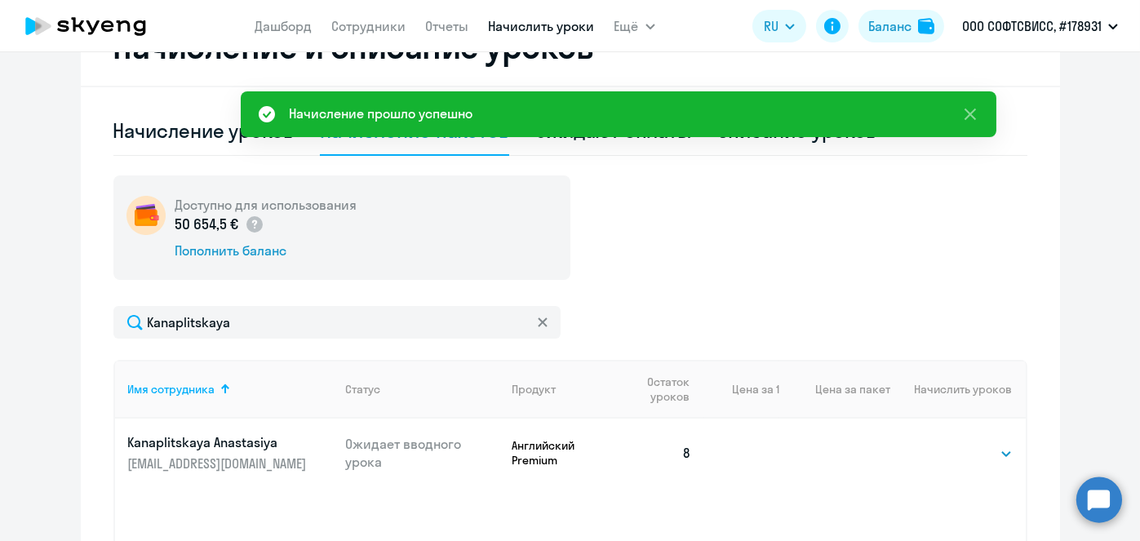
scroll to position [0, 0]
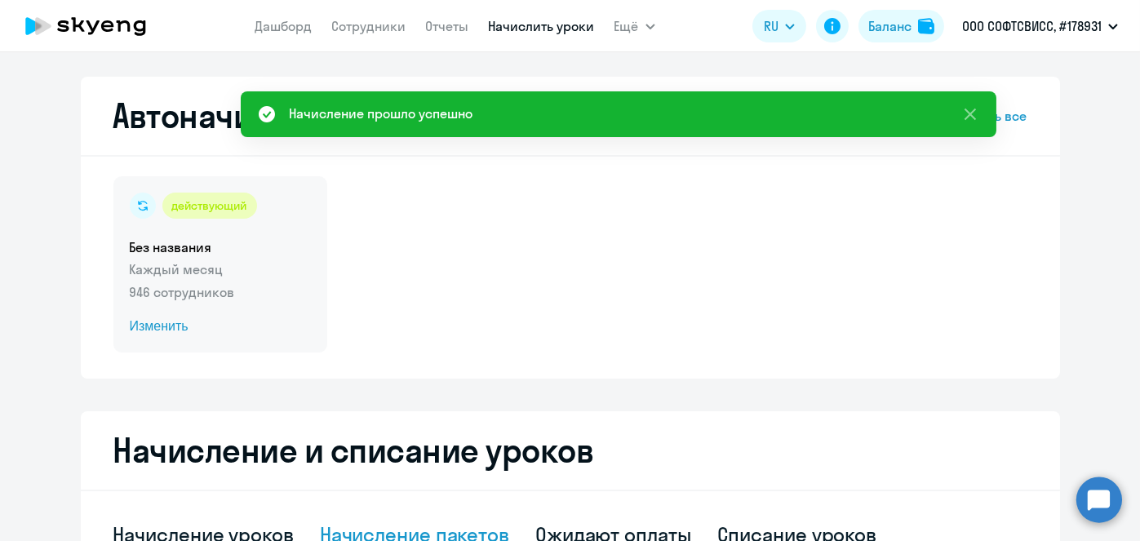
click at [170, 325] on span "Изменить" at bounding box center [220, 327] width 181 height 20
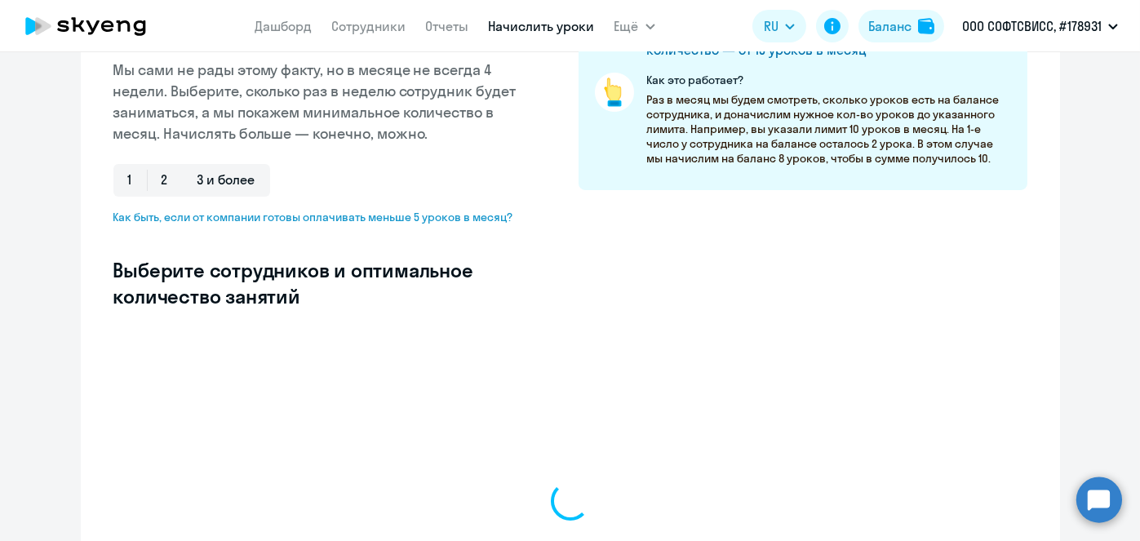
scroll to position [279, 0]
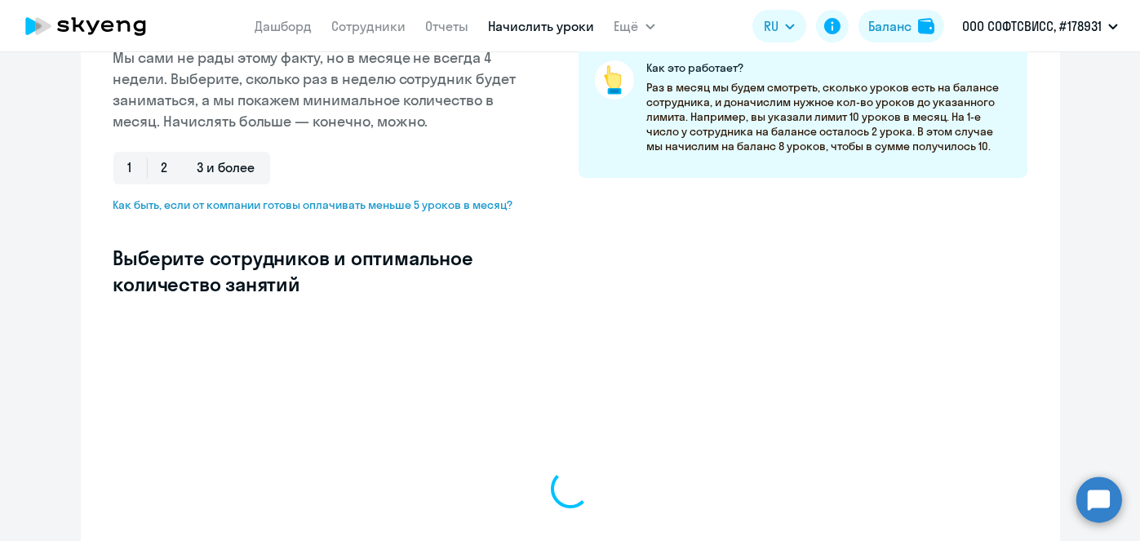
select select "10"
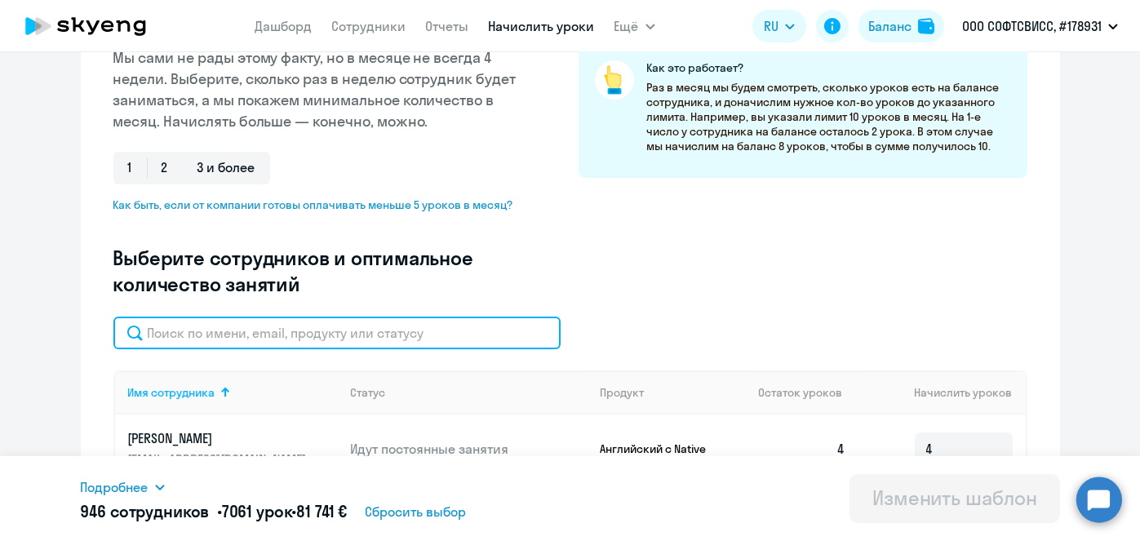
click at [338, 332] on input "text" at bounding box center [336, 333] width 447 height 33
paste input "Kanaplitskaya"
type input "Kanaplitskaya"
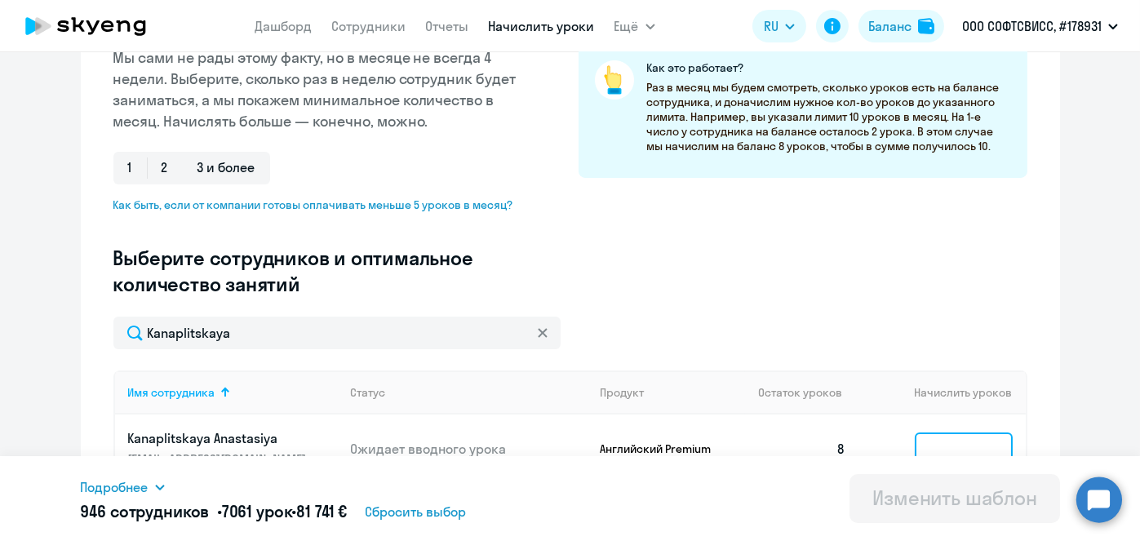
click at [940, 436] on input at bounding box center [964, 449] width 98 height 33
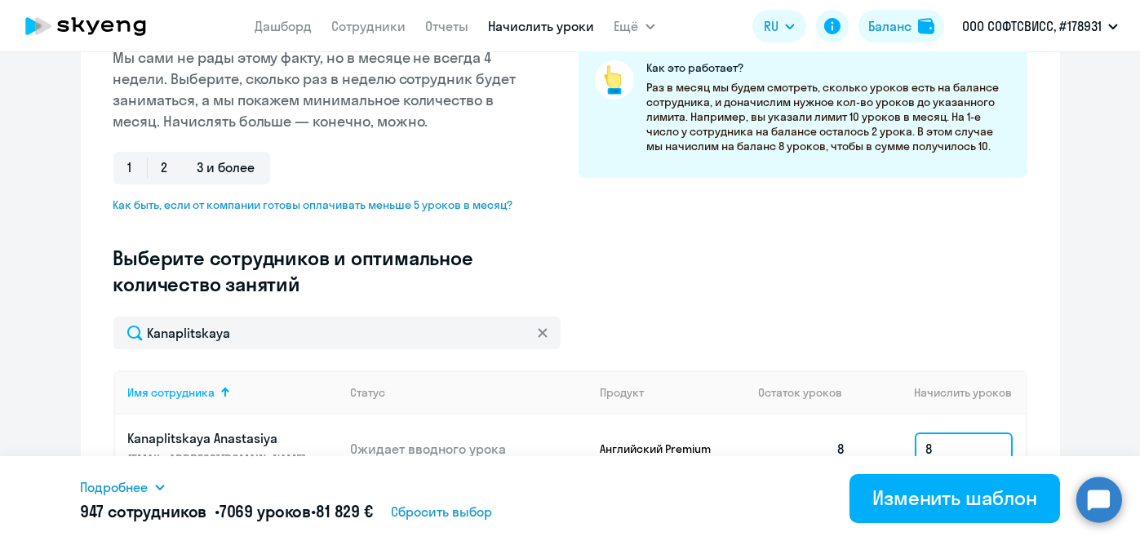
type input "8"
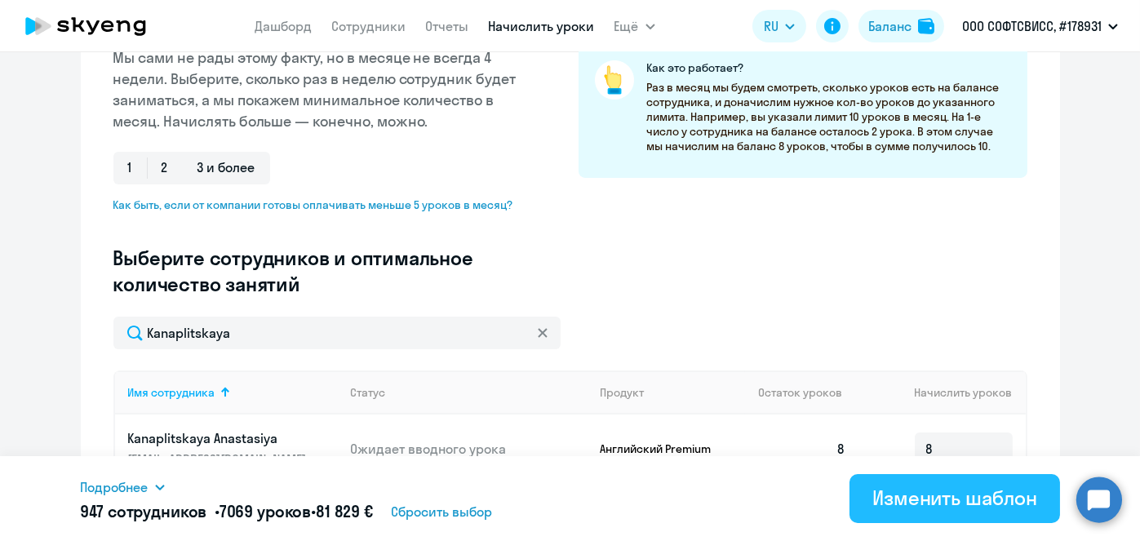
click at [935, 495] on div "Изменить шаблон" at bounding box center [955, 498] width 165 height 26
